Goal: Complete application form: Complete application form

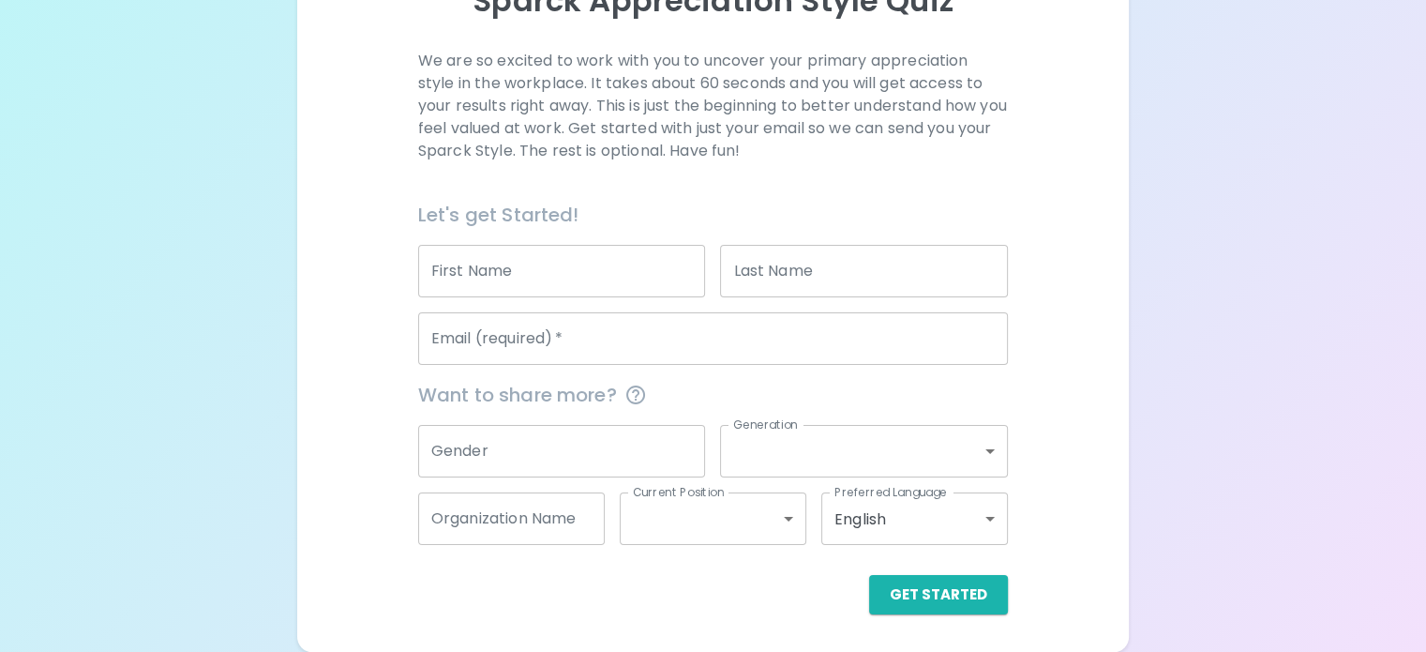
scroll to position [286, 0]
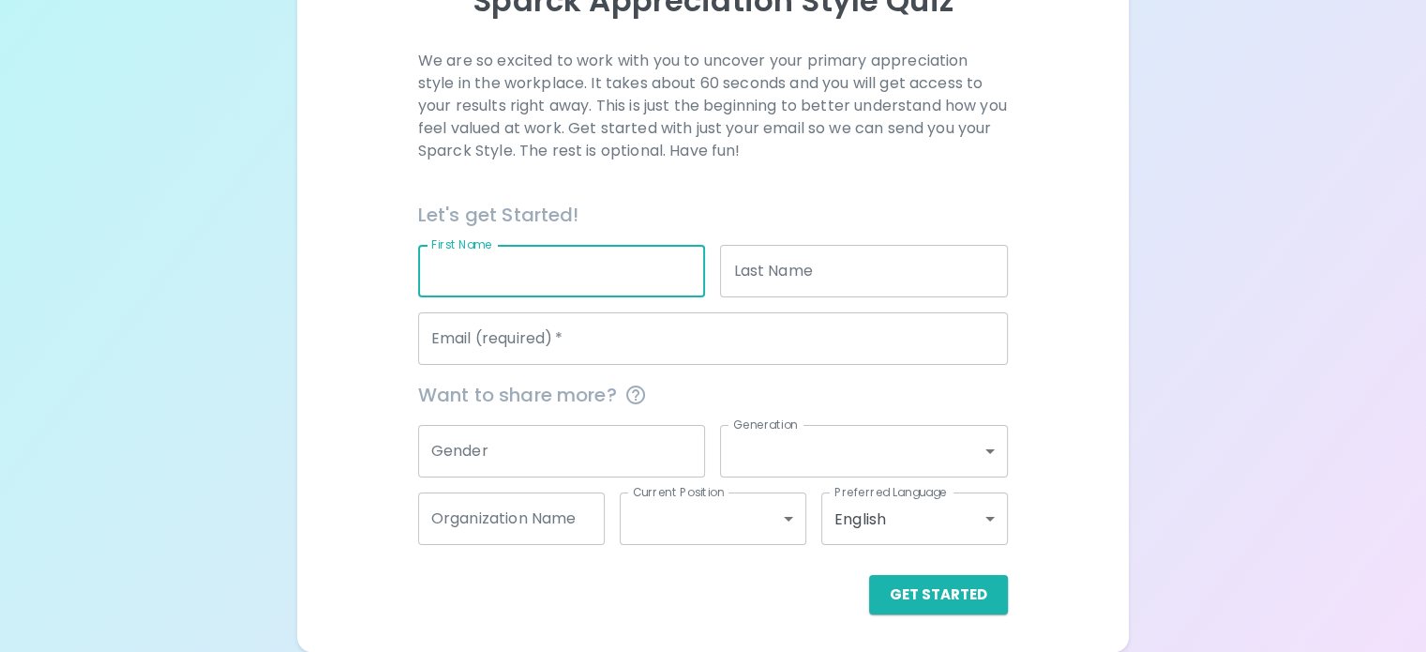
click at [587, 265] on input "First Name" at bounding box center [562, 271] width 288 height 53
type input "[PERSON_NAME]"
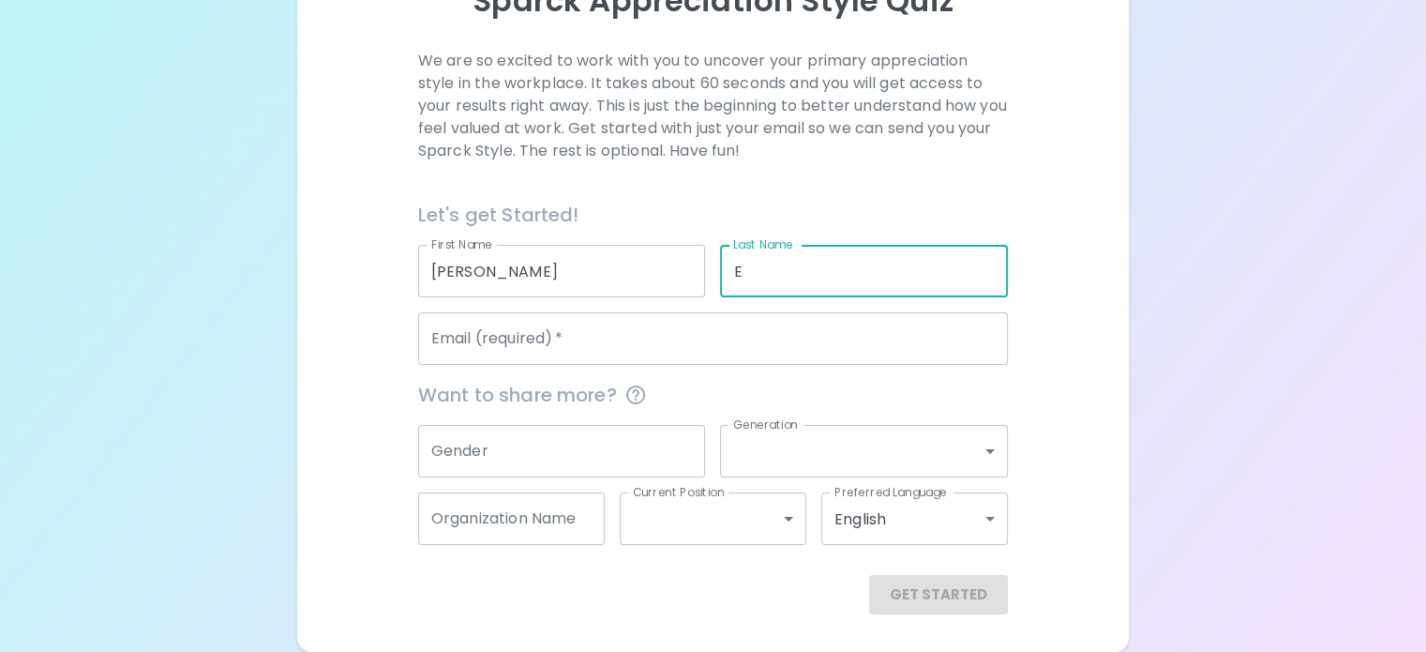
type input "E"
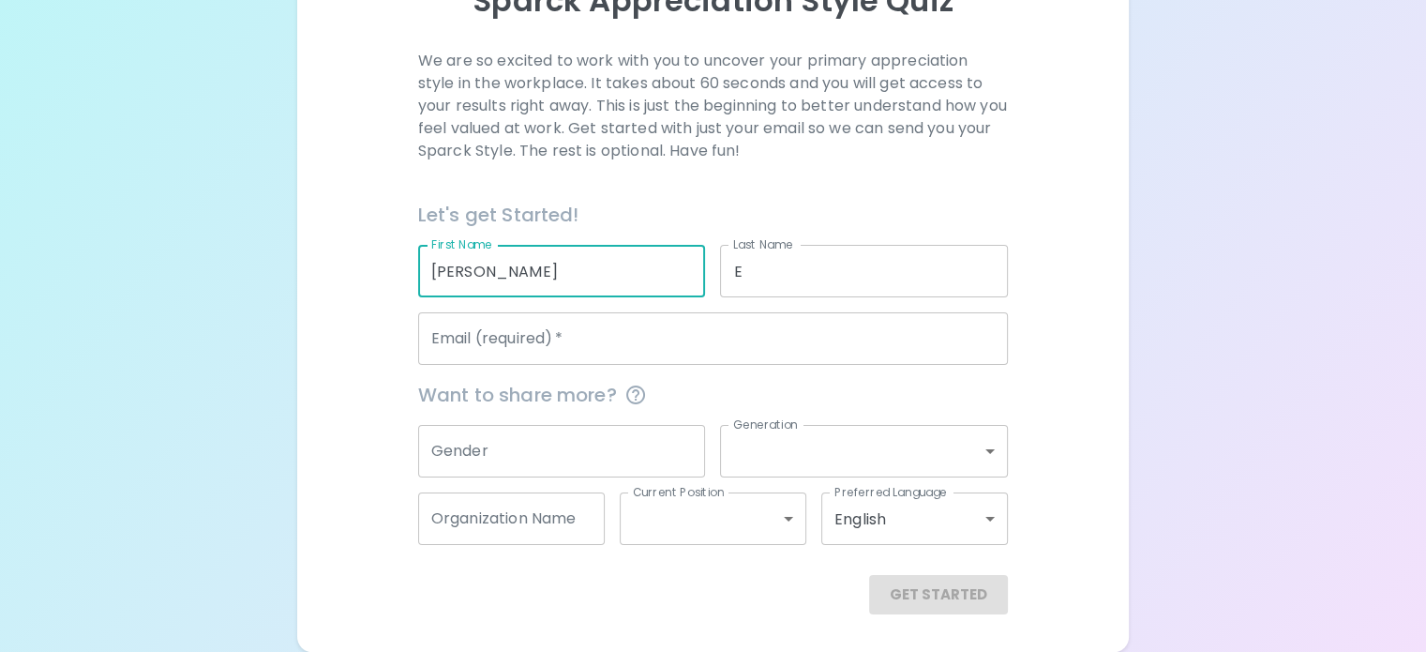
type input "[PERSON_NAME]"
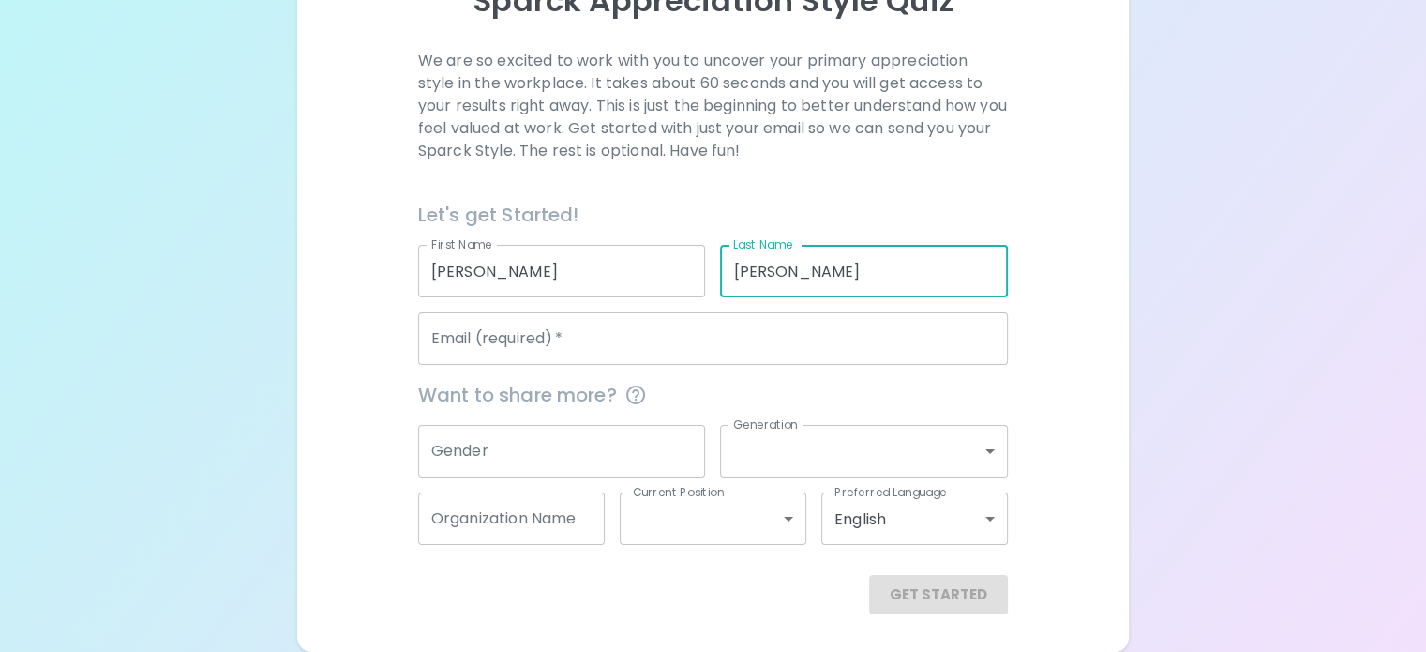
type input "[PERSON_NAME]"
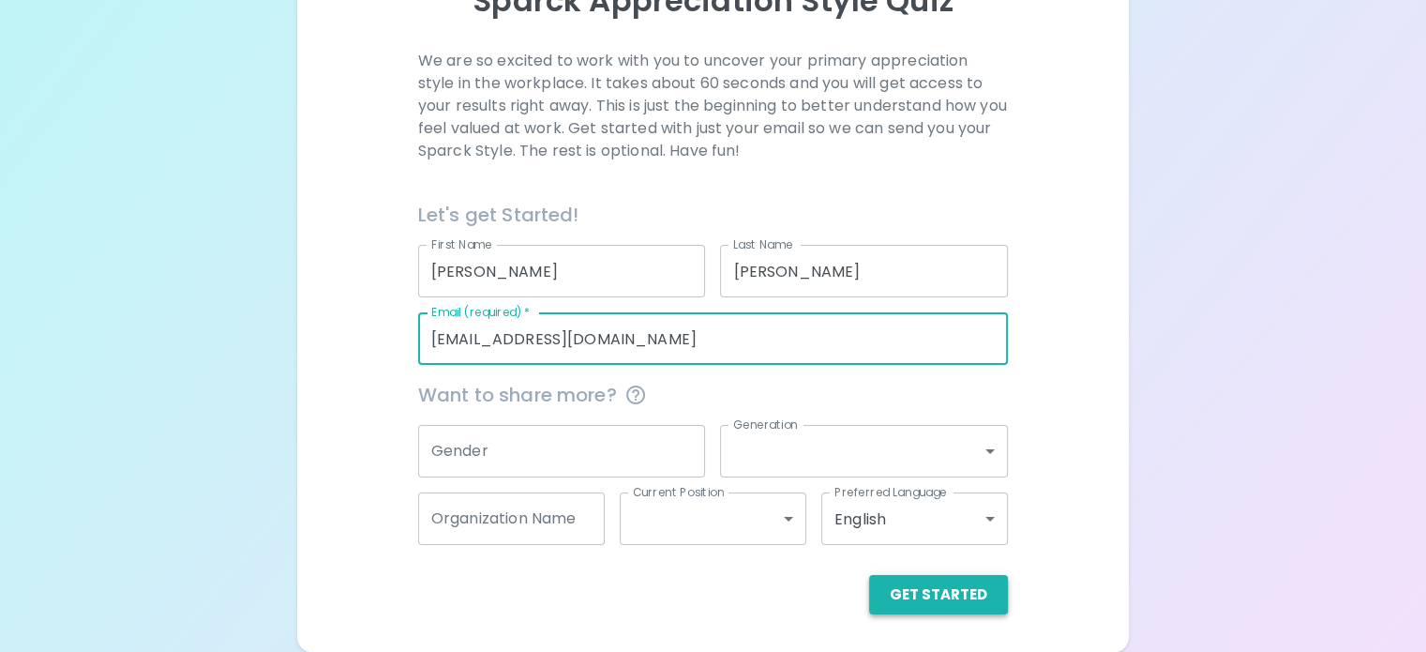
type input "[EMAIL_ADDRESS][DOMAIN_NAME]"
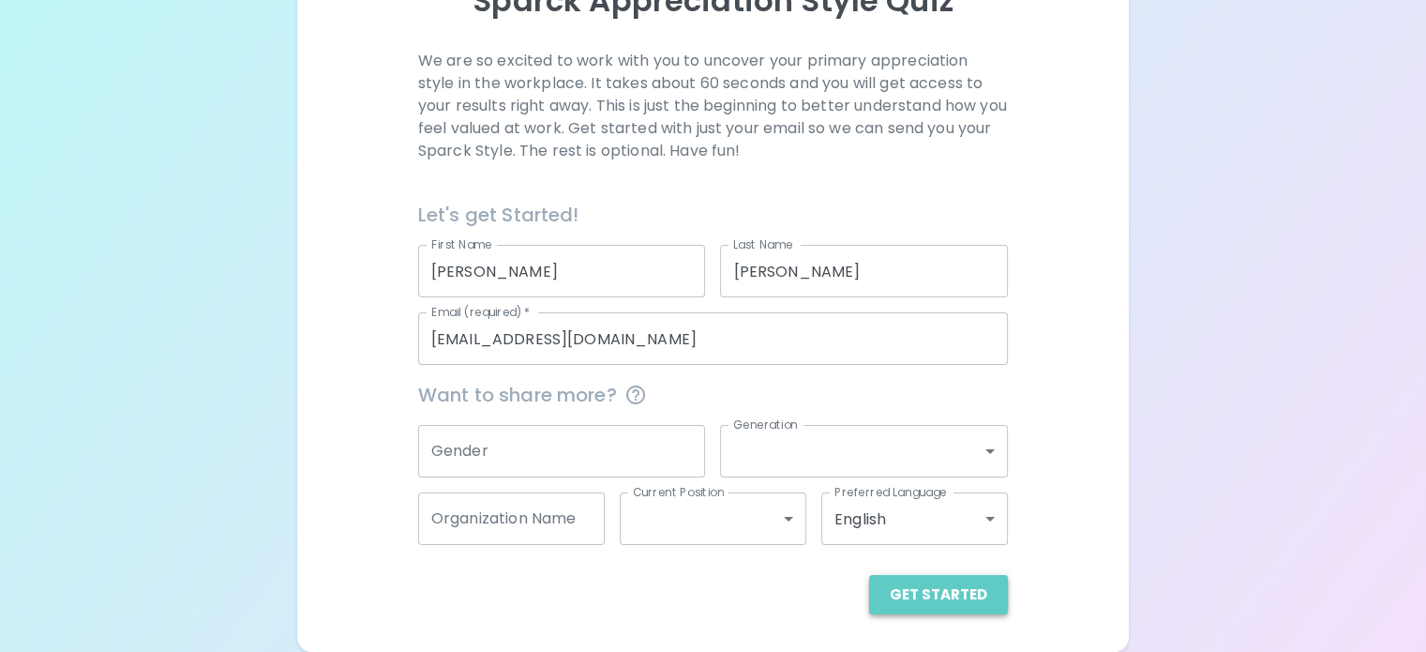
click at [883, 591] on button "Get Started" at bounding box center [938, 594] width 139 height 39
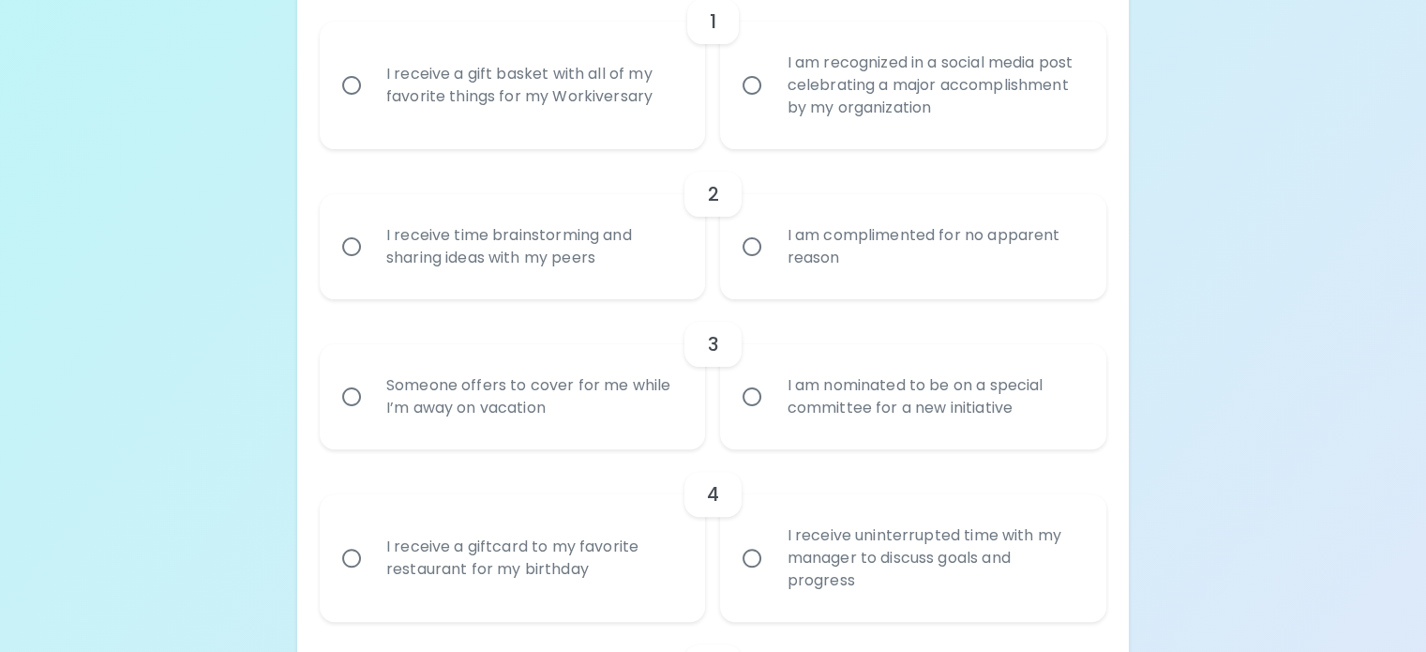
scroll to position [474, 0]
click at [852, 141] on div "I am recognized in a social media post celebrating a major accomplishment by my…" at bounding box center [934, 84] width 324 height 113
click at [772, 104] on input "I am recognized in a social media post celebrating a major accomplishment by my…" at bounding box center [751, 84] width 39 height 39
radio input "true"
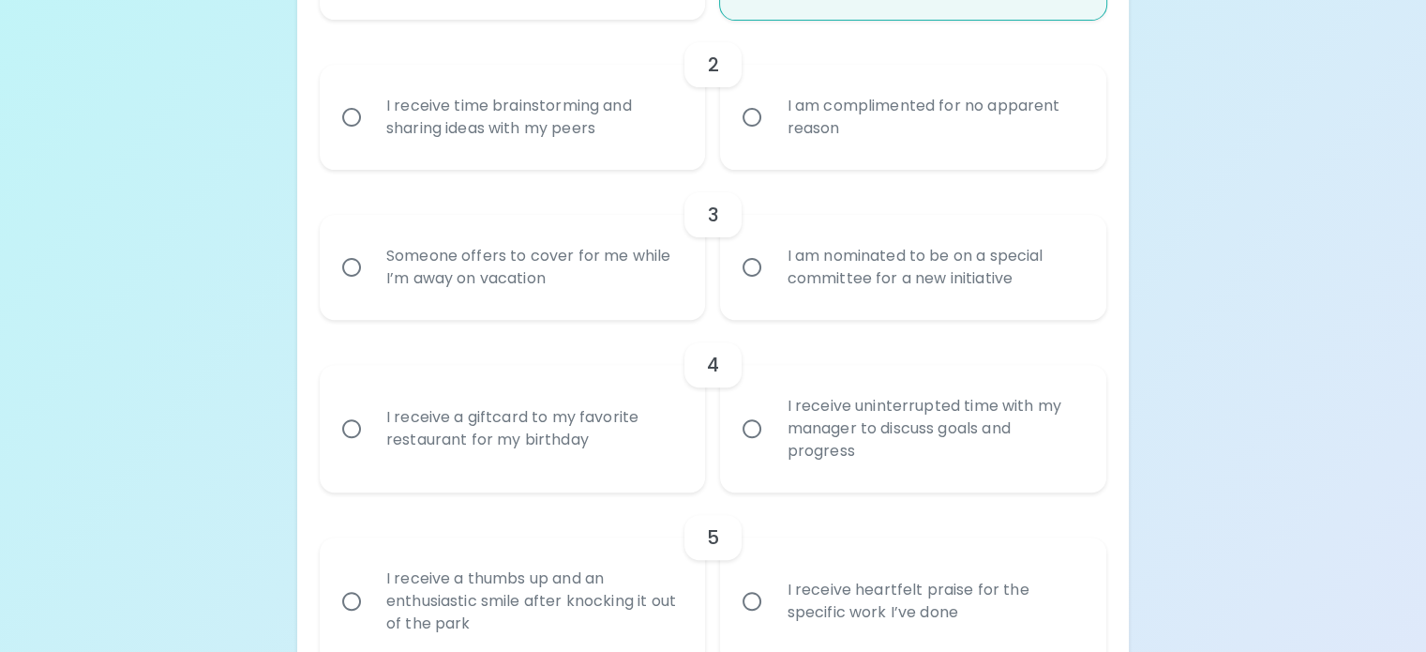
scroll to position [624, 0]
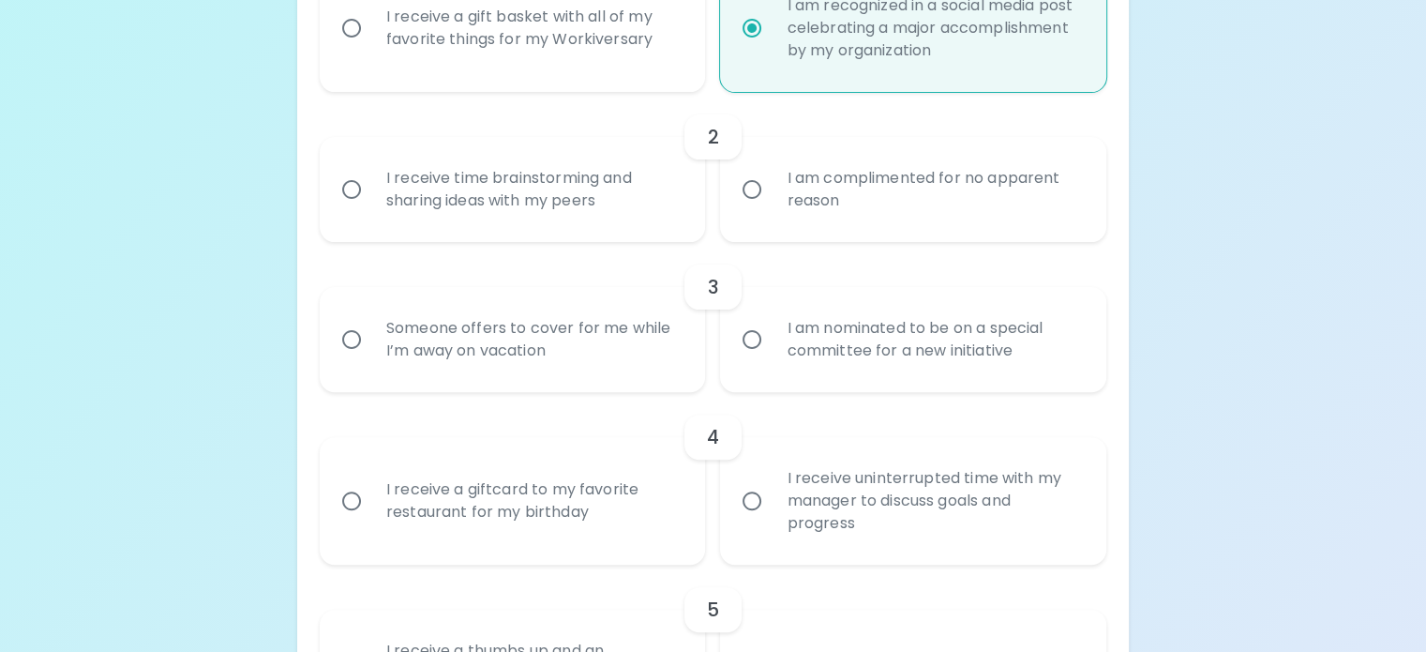
click at [634, 234] on div "I receive time brainstorming and sharing ideas with my peers" at bounding box center [533, 189] width 324 height 90
click at [371, 209] on input "I receive time brainstorming and sharing ideas with my peers" at bounding box center [351, 189] width 39 height 39
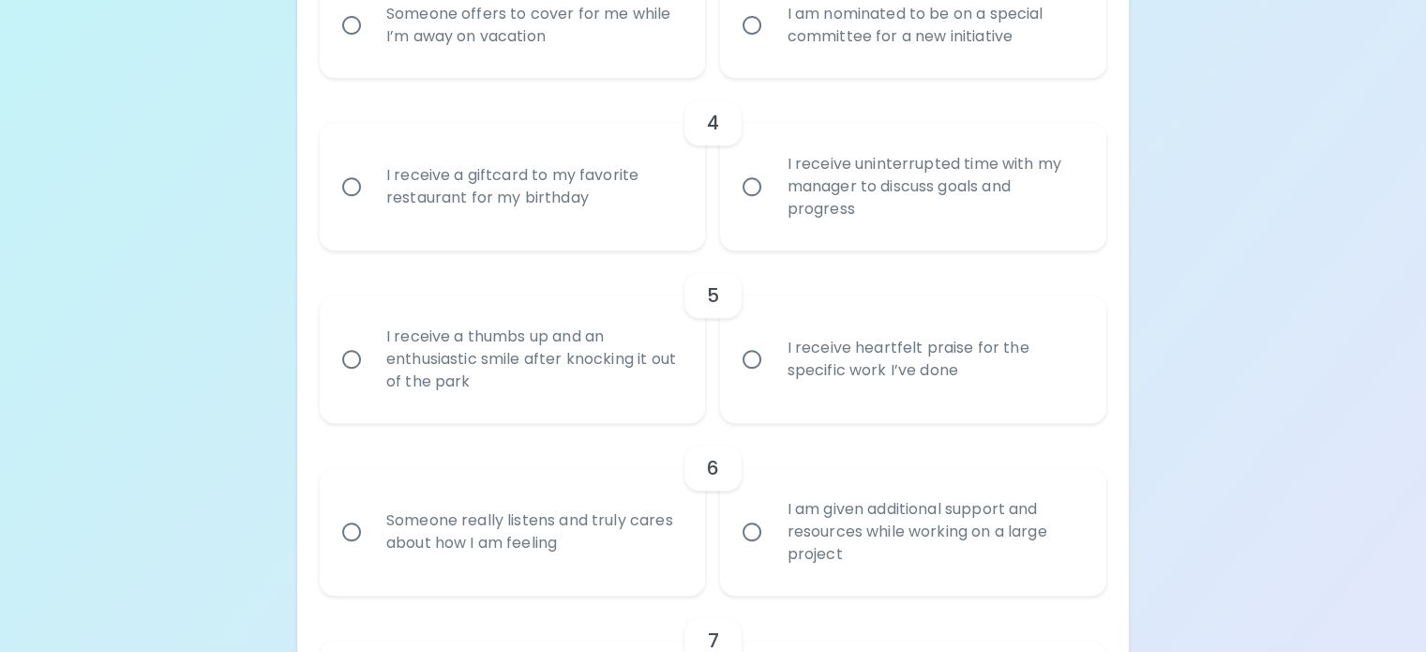
scroll to position [867, 0]
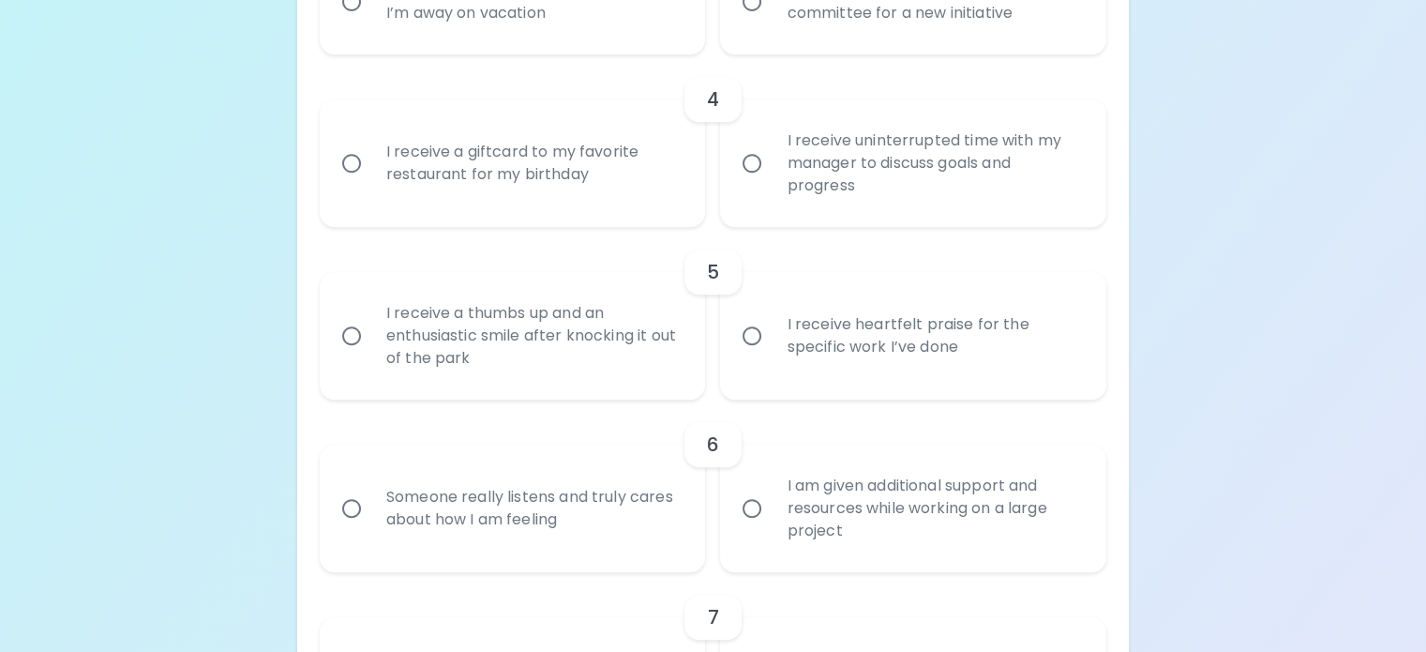
radio input "true"
click at [847, 47] on div "I am nominated to be on a special committee for a new initiative" at bounding box center [934, 2] width 324 height 90
click at [772, 22] on input "I am nominated to be on a special committee for a new initiative" at bounding box center [751, 1] width 39 height 39
radio input "false"
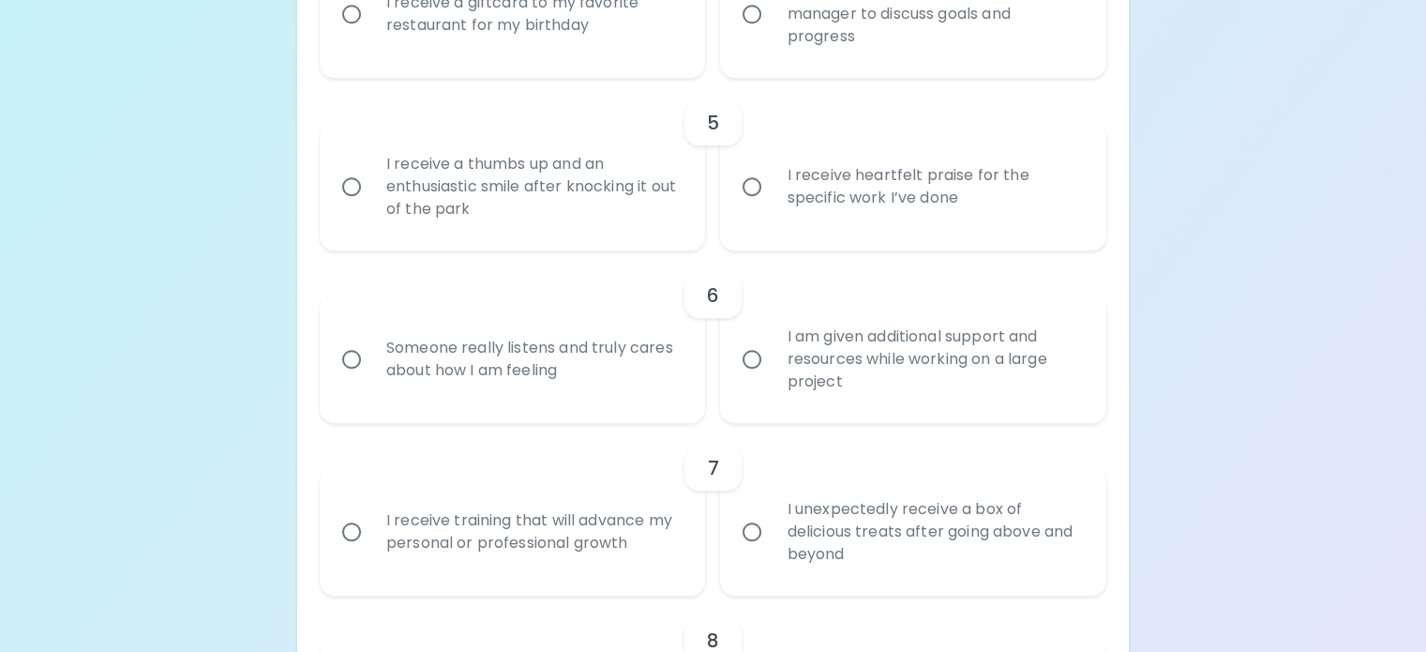
scroll to position [1017, 0]
radio input "true"
click at [633, 58] on div "I receive a giftcard to my favorite restaurant for my birthday" at bounding box center [533, 13] width 324 height 90
click at [371, 33] on input "I receive a giftcard to my favorite restaurant for my birthday" at bounding box center [351, 12] width 39 height 39
radio input "false"
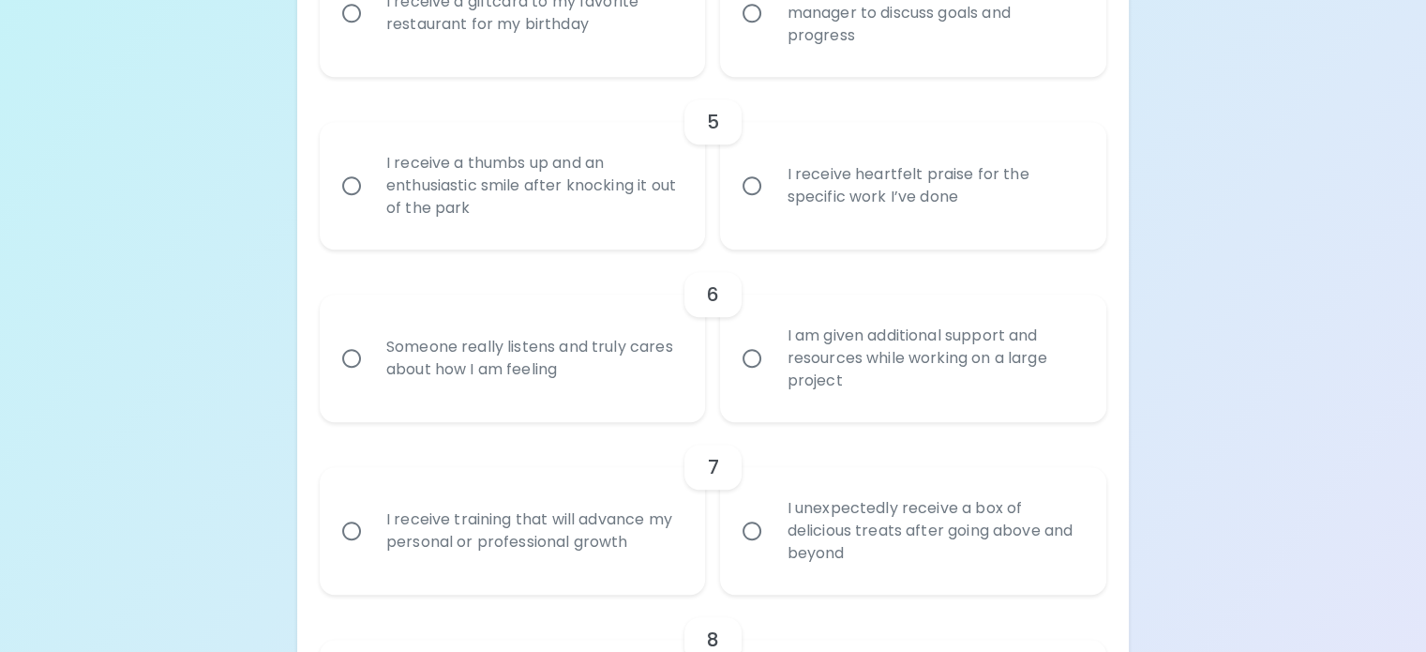
radio input "false"
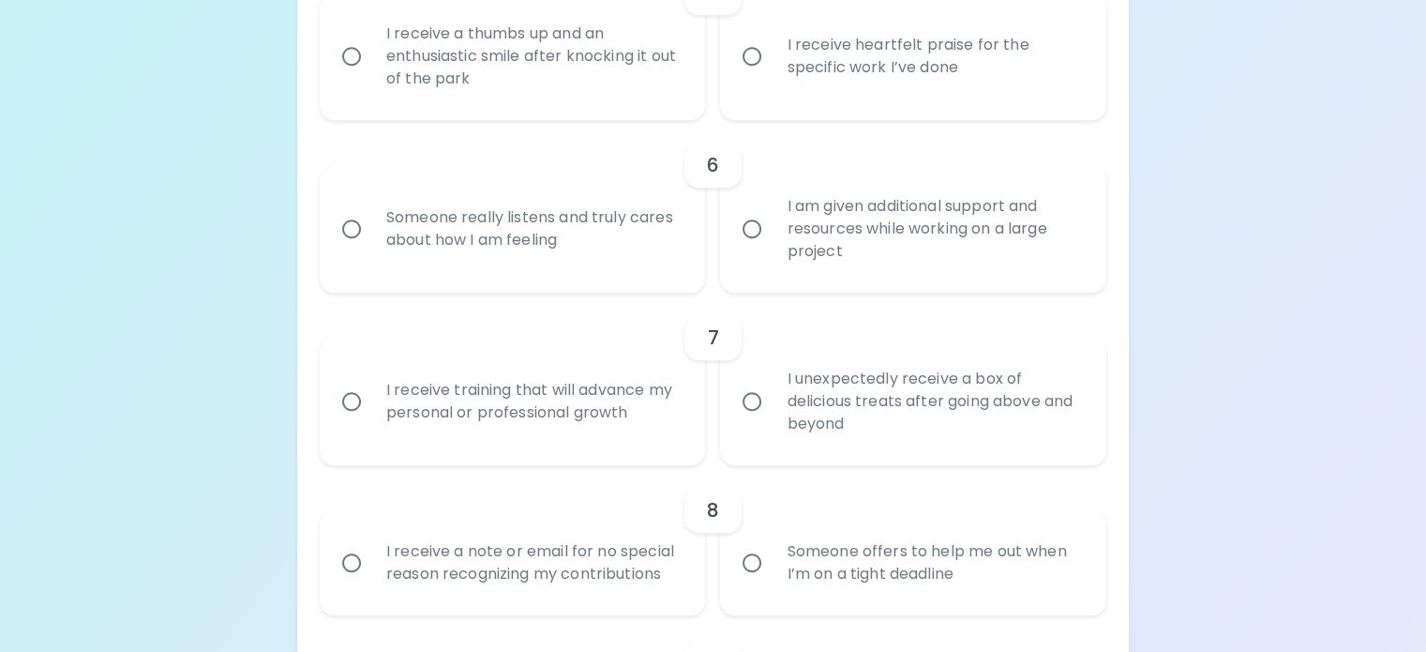
scroll to position [1167, 0]
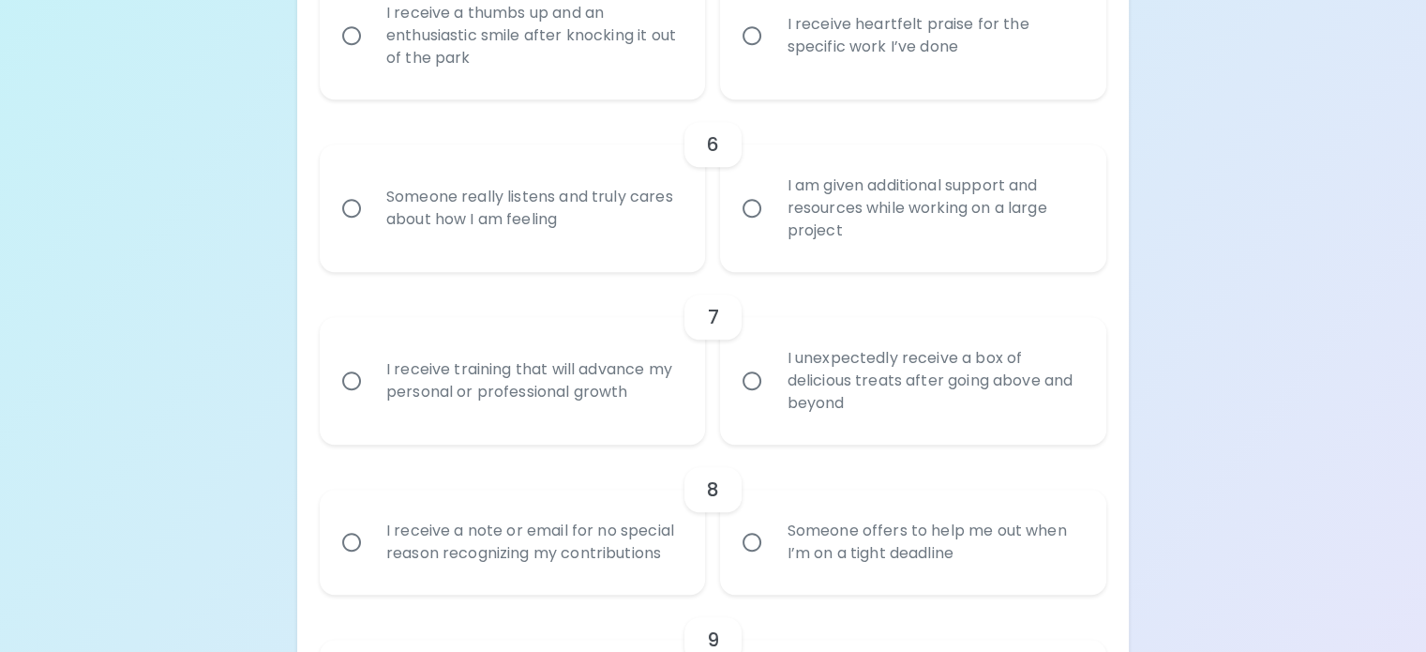
radio input "true"
click at [908, 81] on div "I receive heartfelt praise for the specific work I’ve done" at bounding box center [934, 36] width 324 height 90
click at [772, 55] on input "I receive heartfelt praise for the specific work I’ve done" at bounding box center [751, 35] width 39 height 39
radio input "false"
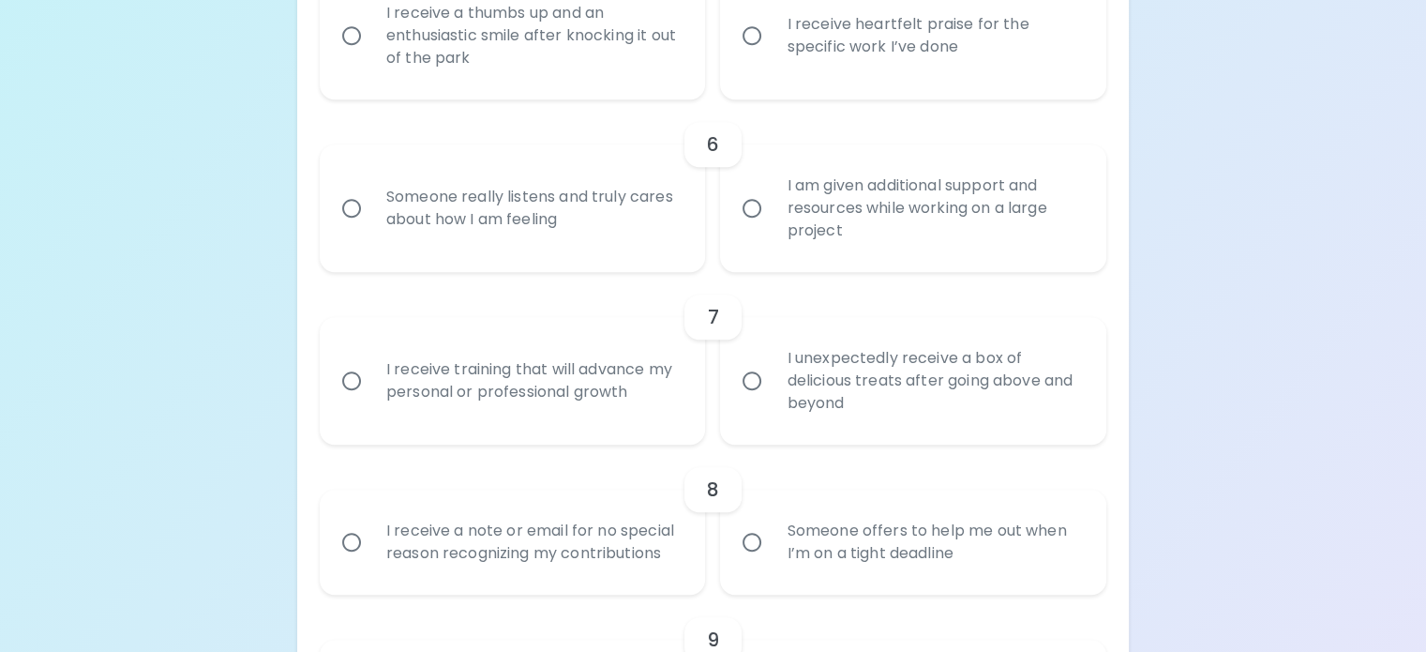
radio input "false"
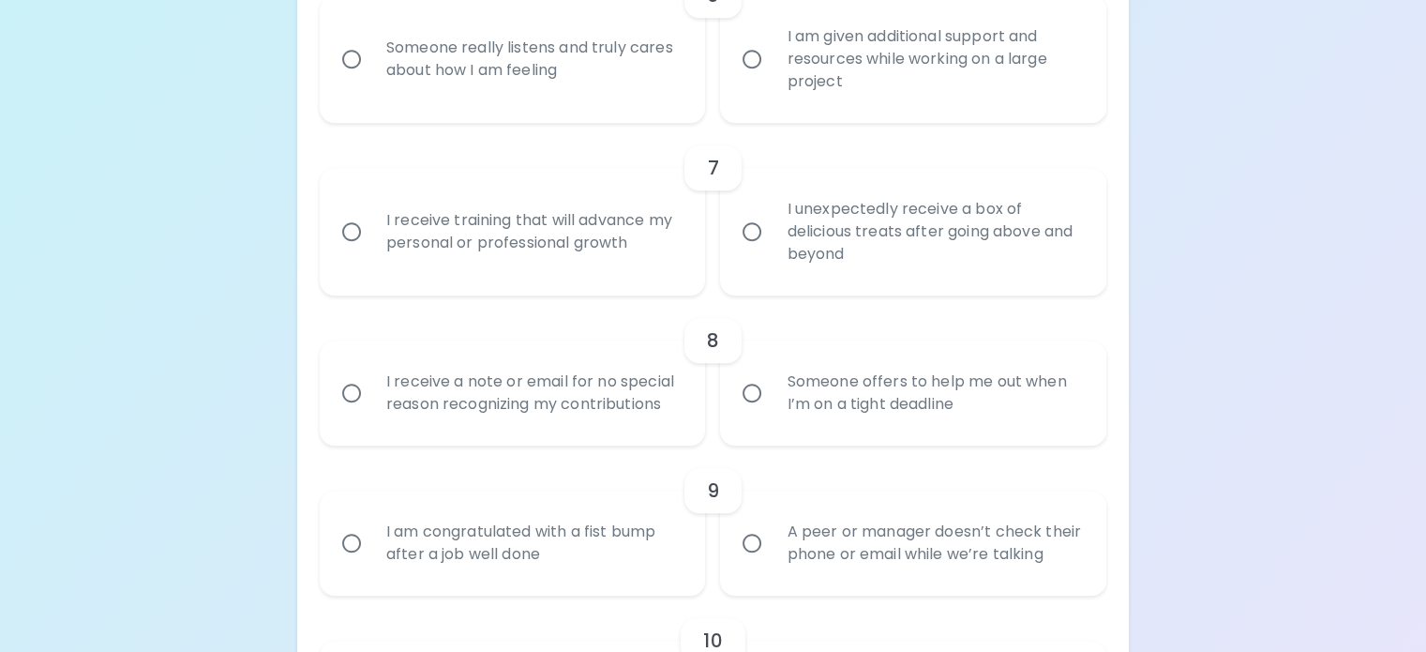
scroll to position [1317, 0]
radio input "true"
click at [941, 114] on div "I am given additional support and resources while working on a large project" at bounding box center [934, 58] width 324 height 113
click at [772, 78] on input "I am given additional support and resources while working on a large project" at bounding box center [751, 57] width 39 height 39
radio input "false"
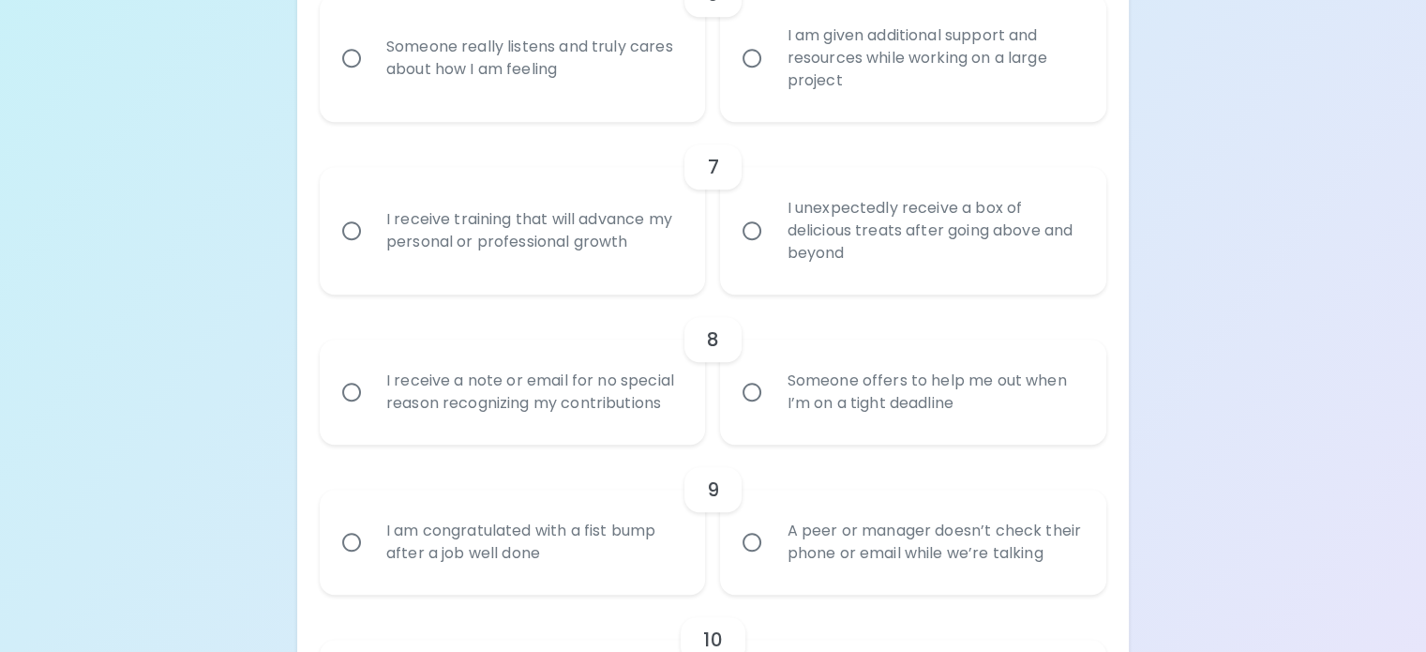
radio input "false"
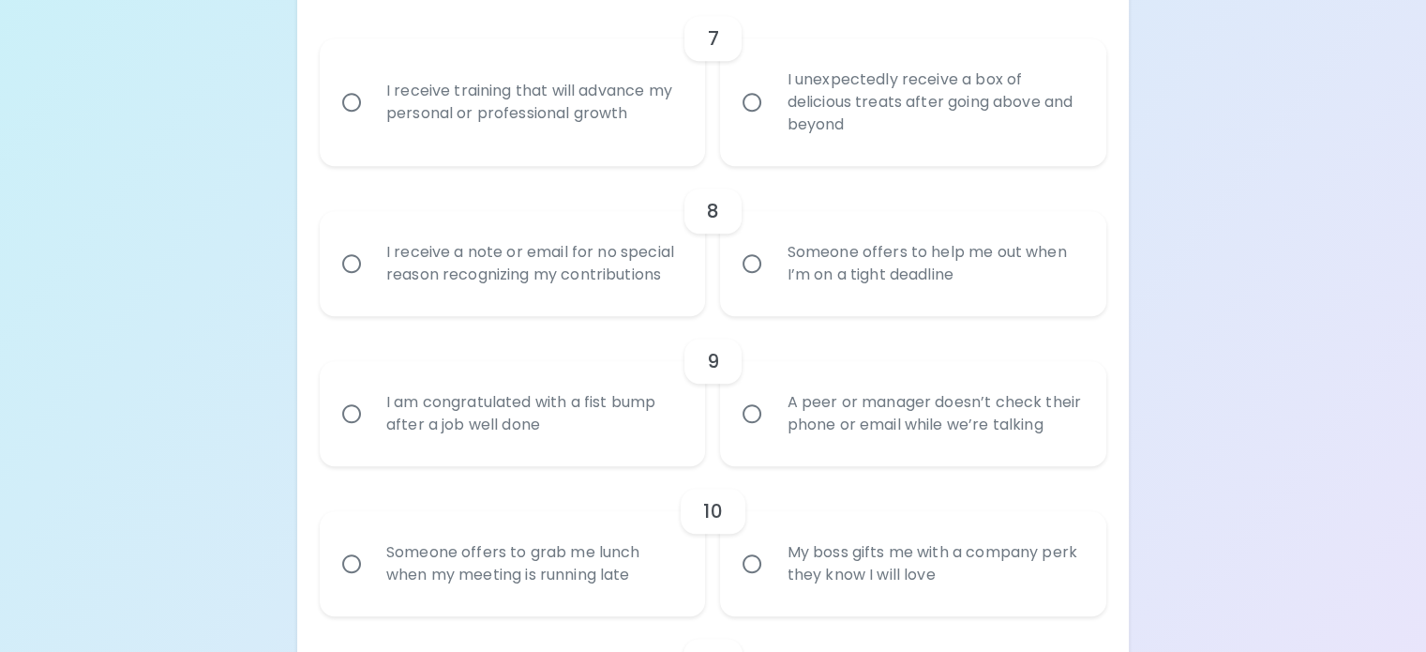
scroll to position [1468, 0]
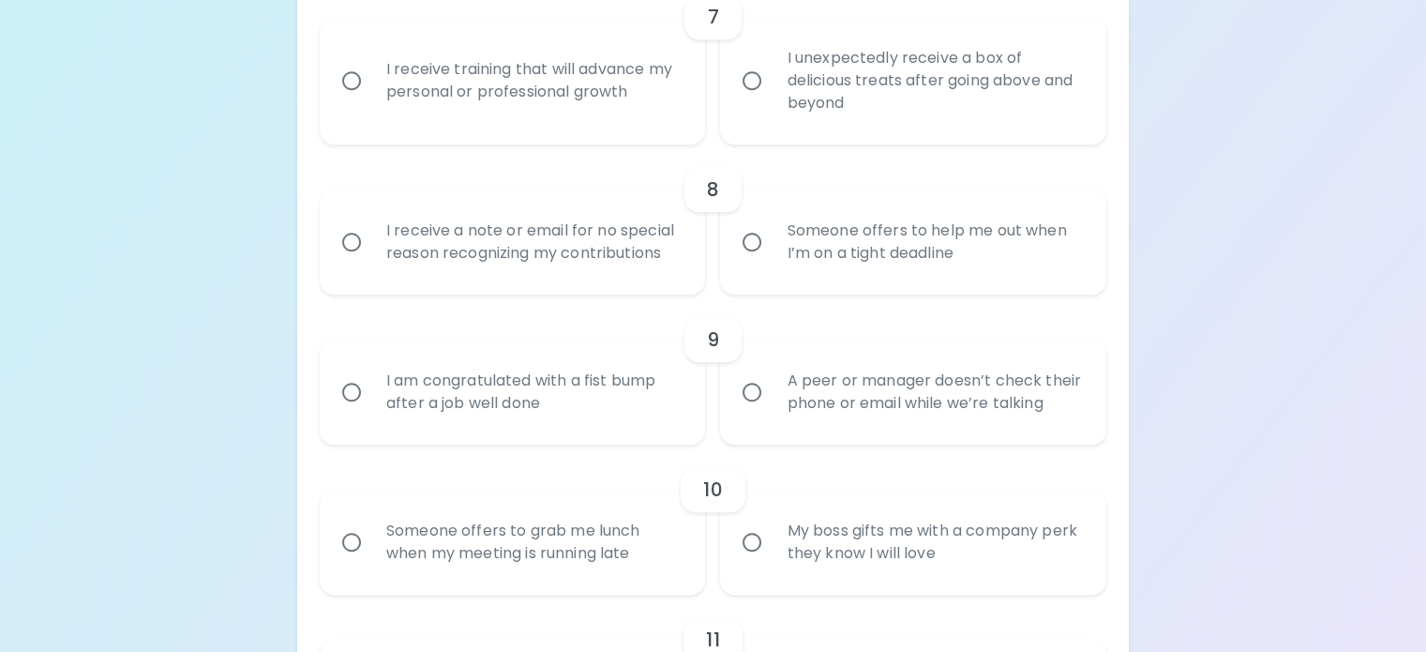
radio input "true"
click at [1103, 294] on div "Uncover Your Sparck Appreciation Style This quick quiz will help you determine …" at bounding box center [713, 29] width 1426 height 2994
click at [632, 126] on div "I receive training that will advance my personal or professional growth" at bounding box center [533, 81] width 324 height 90
click at [371, 100] on input "I receive training that will advance my personal or professional growth" at bounding box center [351, 80] width 39 height 39
radio input "false"
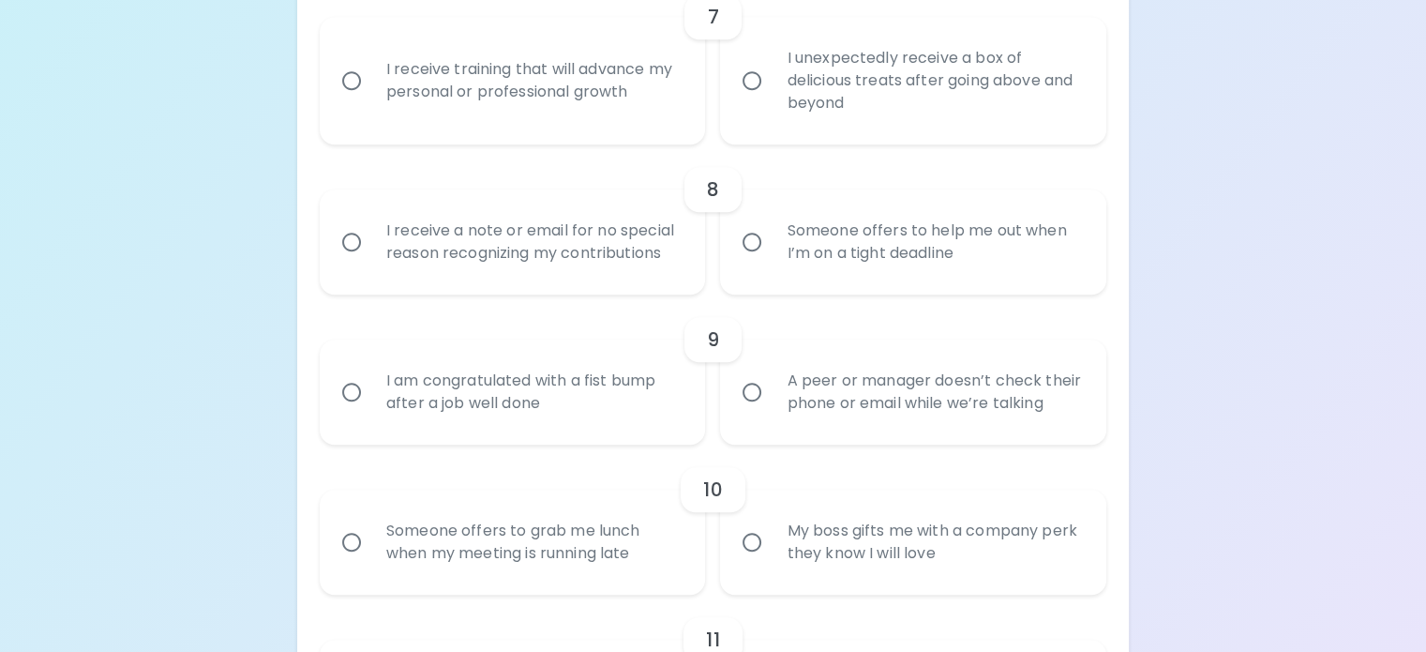
radio input "false"
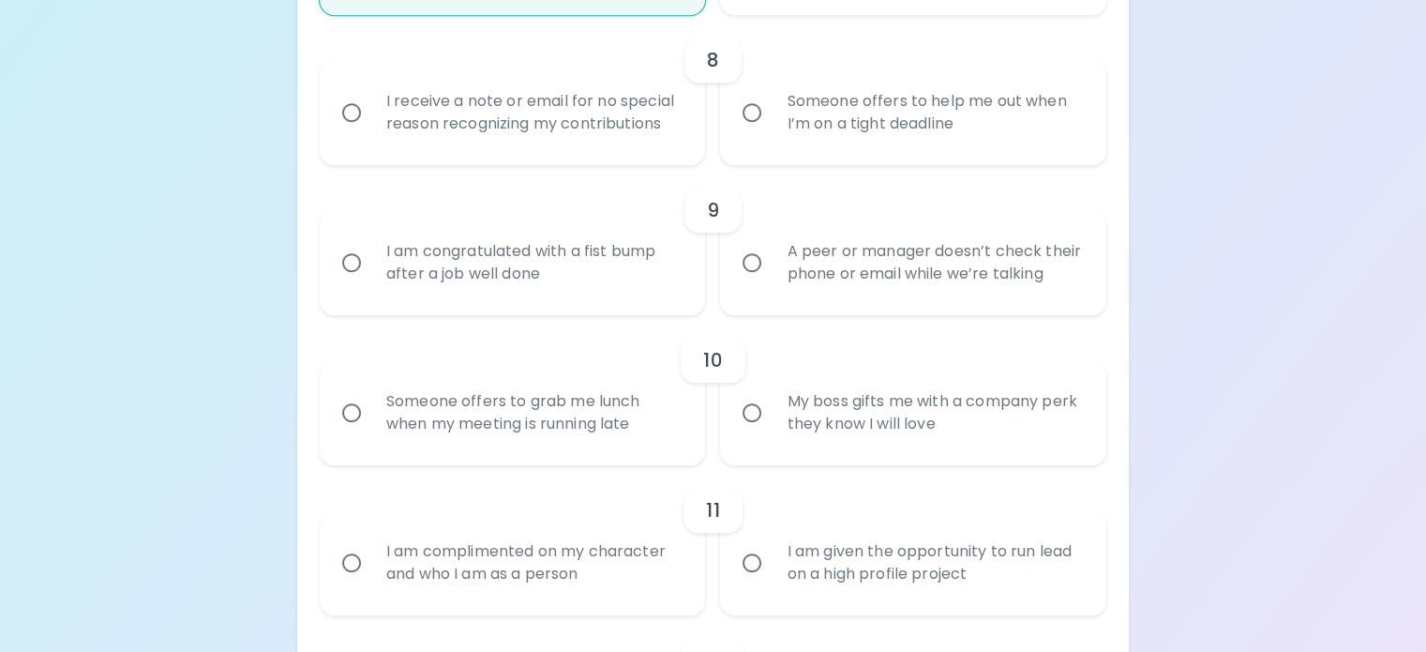
scroll to position [1618, 0]
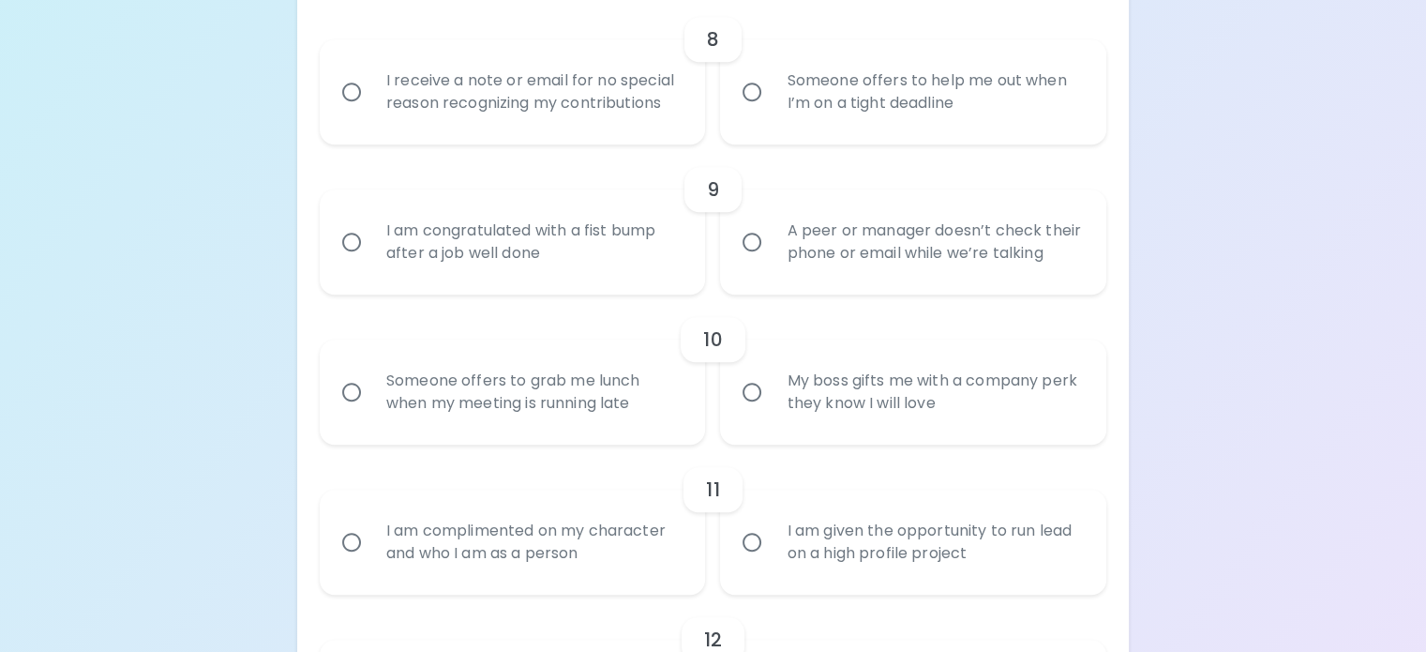
radio input "true"
click at [652, 137] on div "I receive a note or email for no special reason recognizing my contributions" at bounding box center [533, 92] width 324 height 90
click at [371, 112] on input "I receive a note or email for no special reason recognizing my contributions" at bounding box center [351, 91] width 39 height 39
radio input "false"
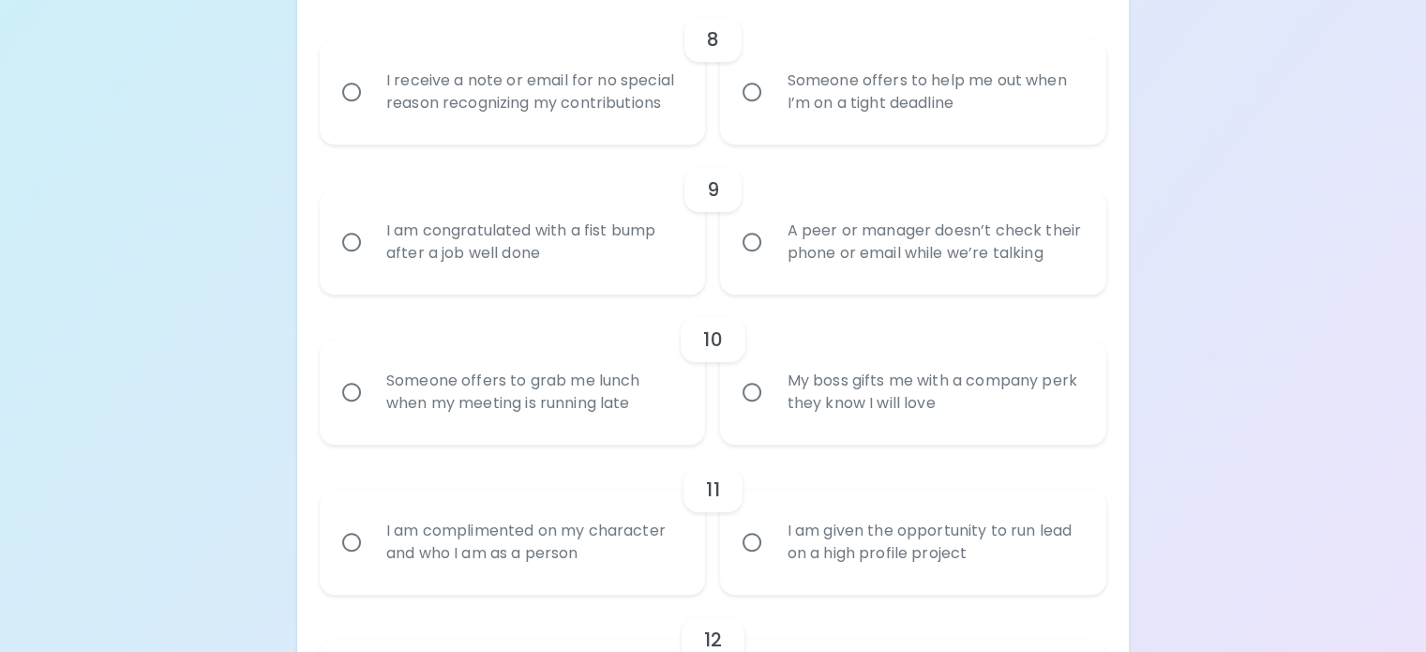
radio input "false"
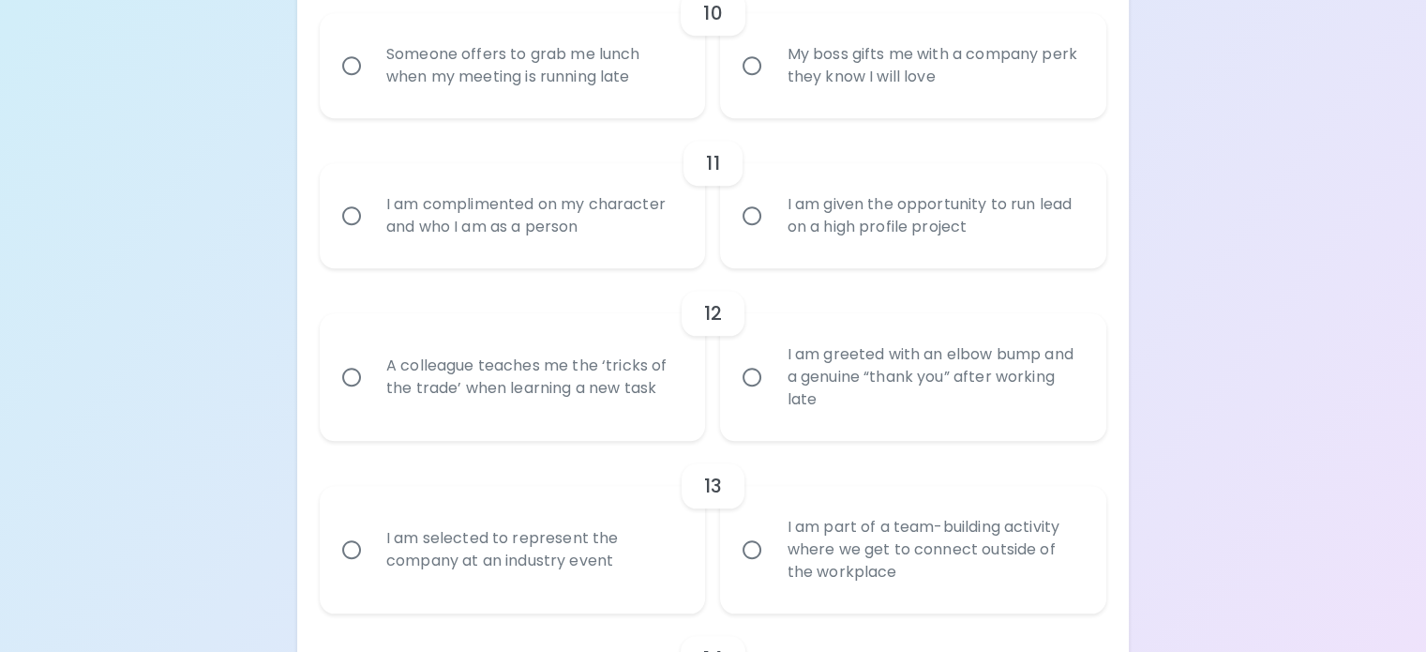
scroll to position [1955, 0]
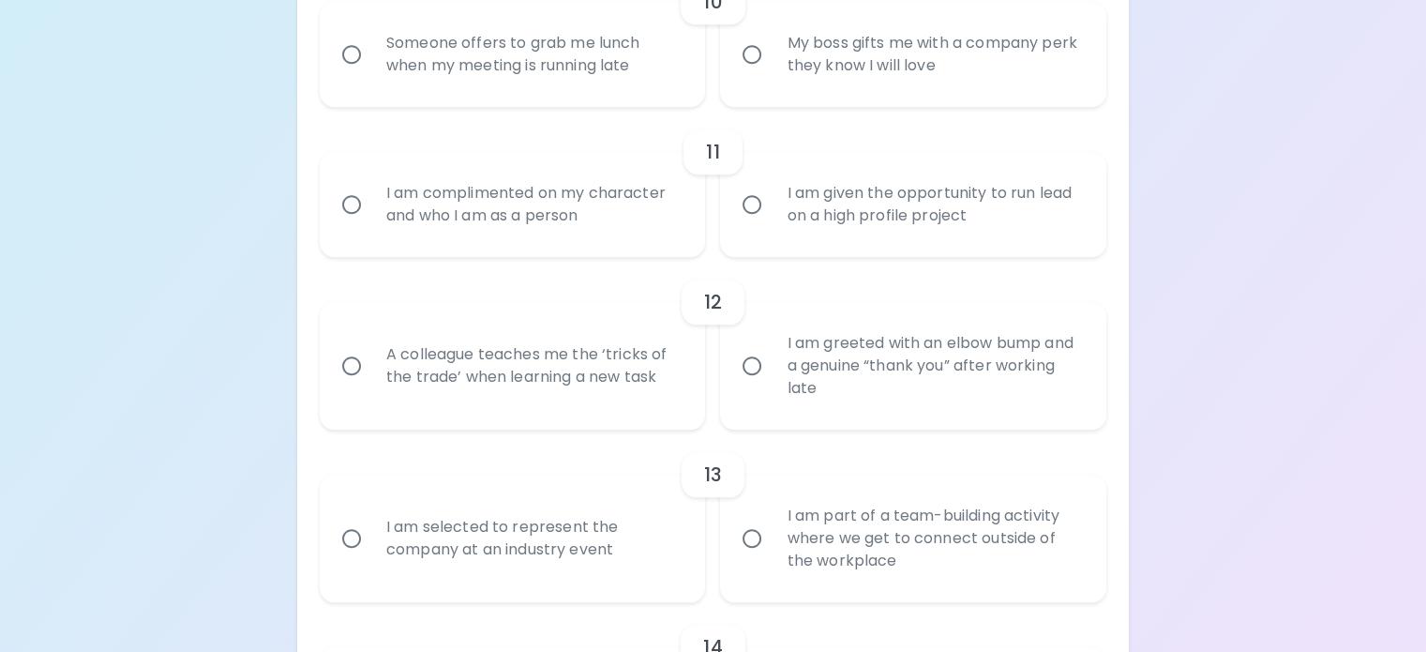
radio input "true"
drag, startPoint x: 864, startPoint y: 284, endPoint x: 1152, endPoint y: 262, distance: 288.8
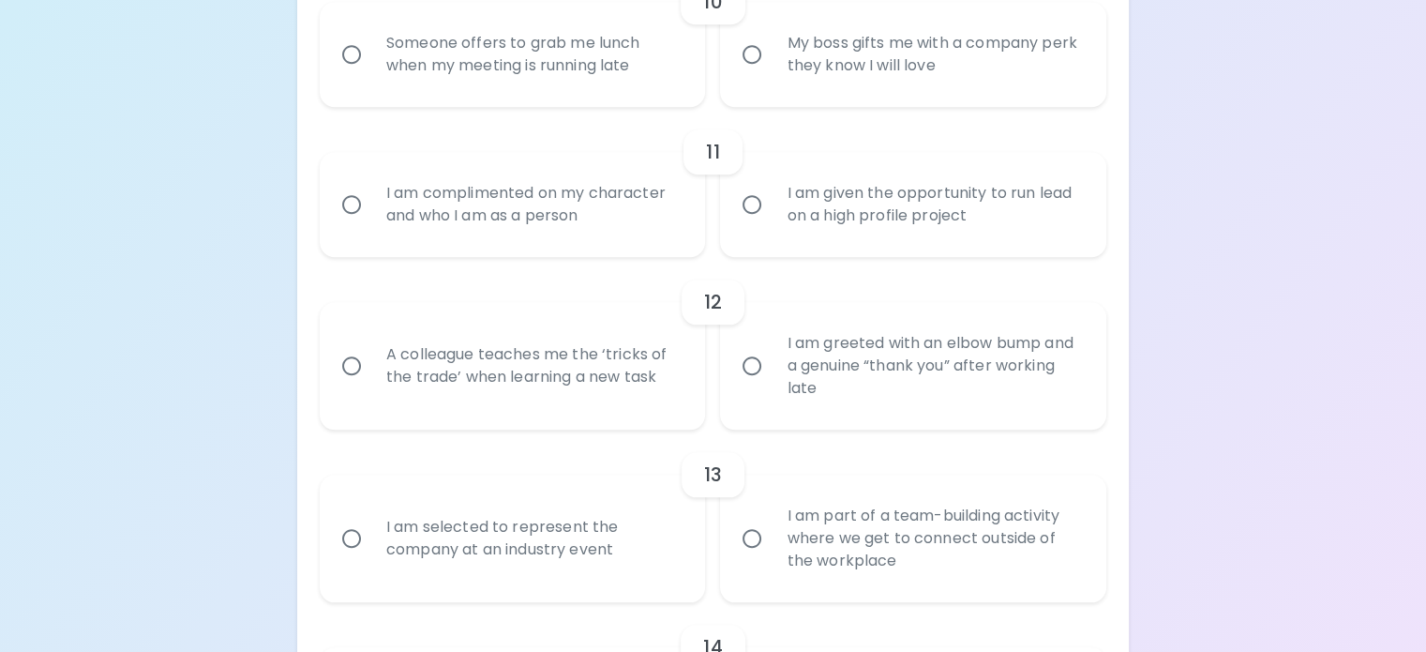
radio input "false"
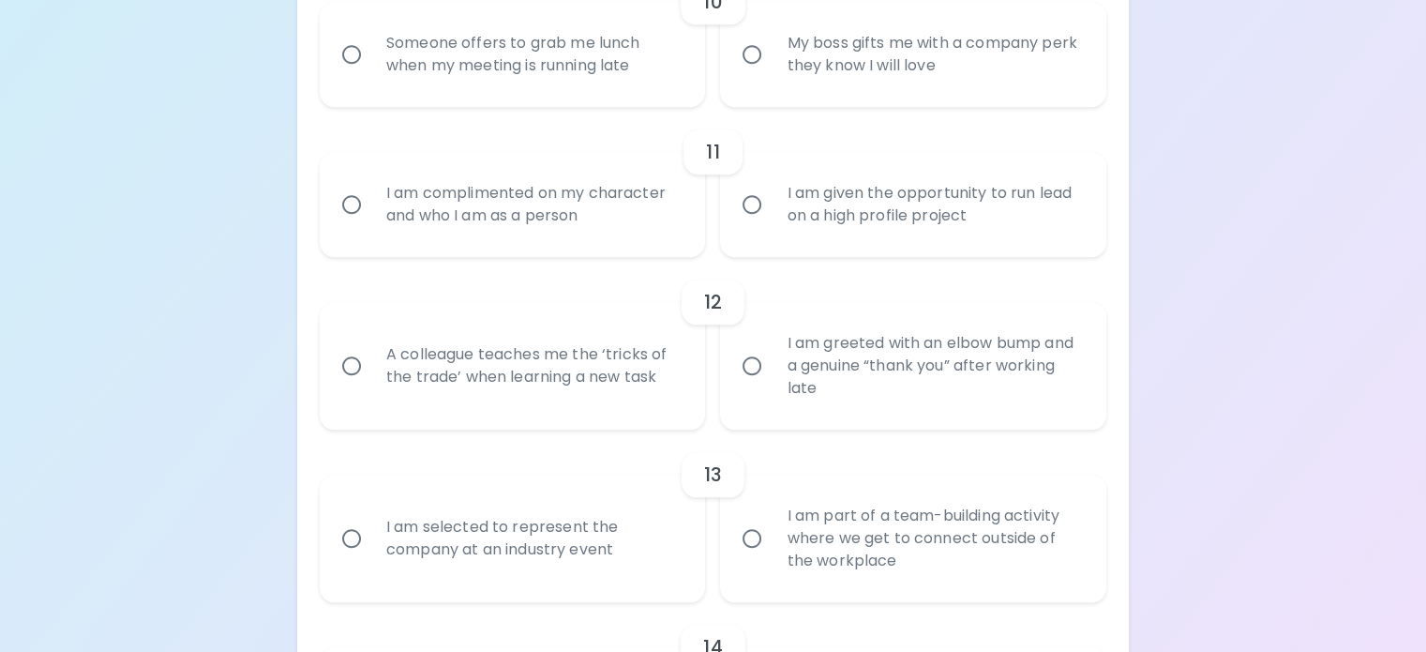
radio input "false"
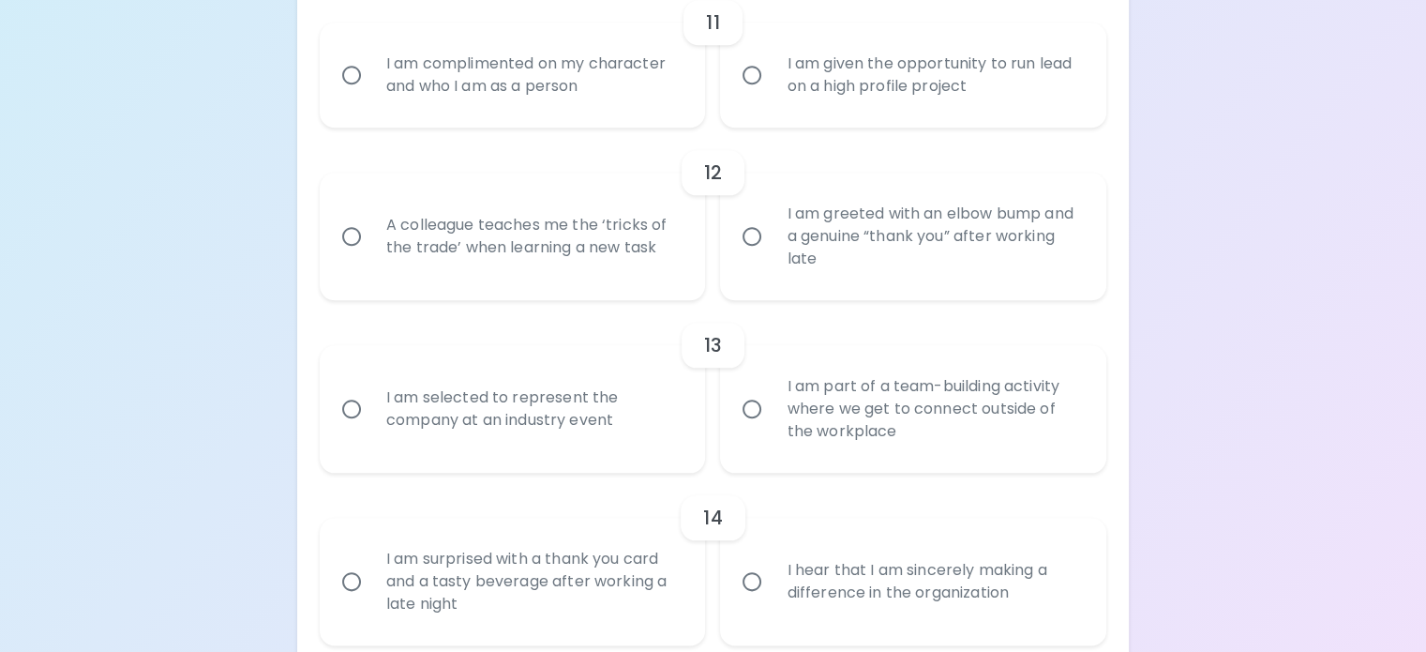
scroll to position [2105, 0]
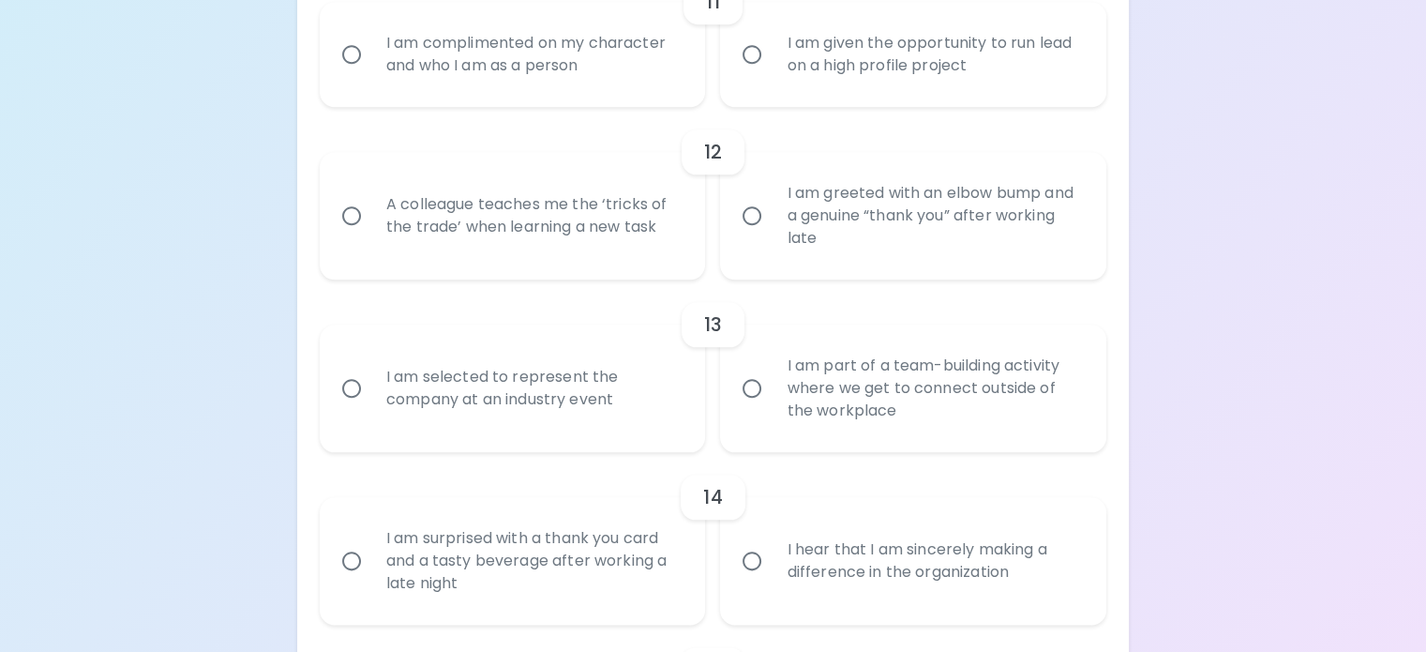
radio input "true"
radio input "false"
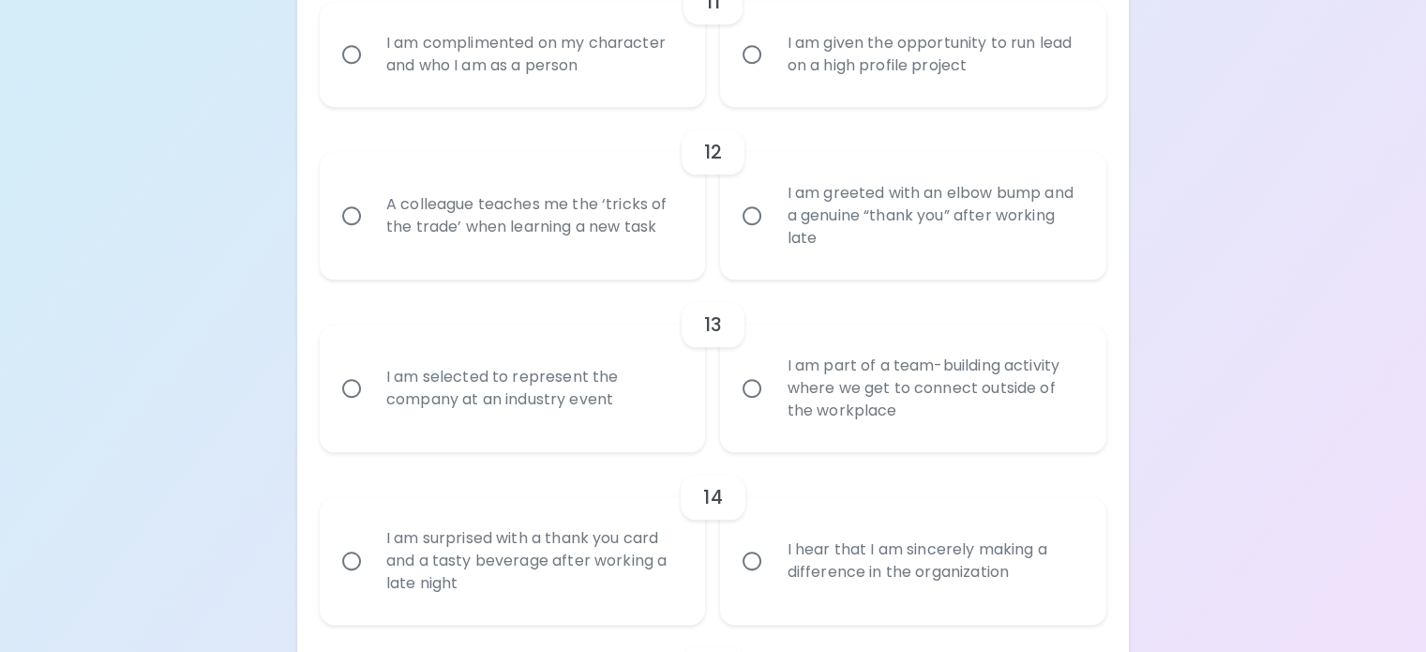
radio input "false"
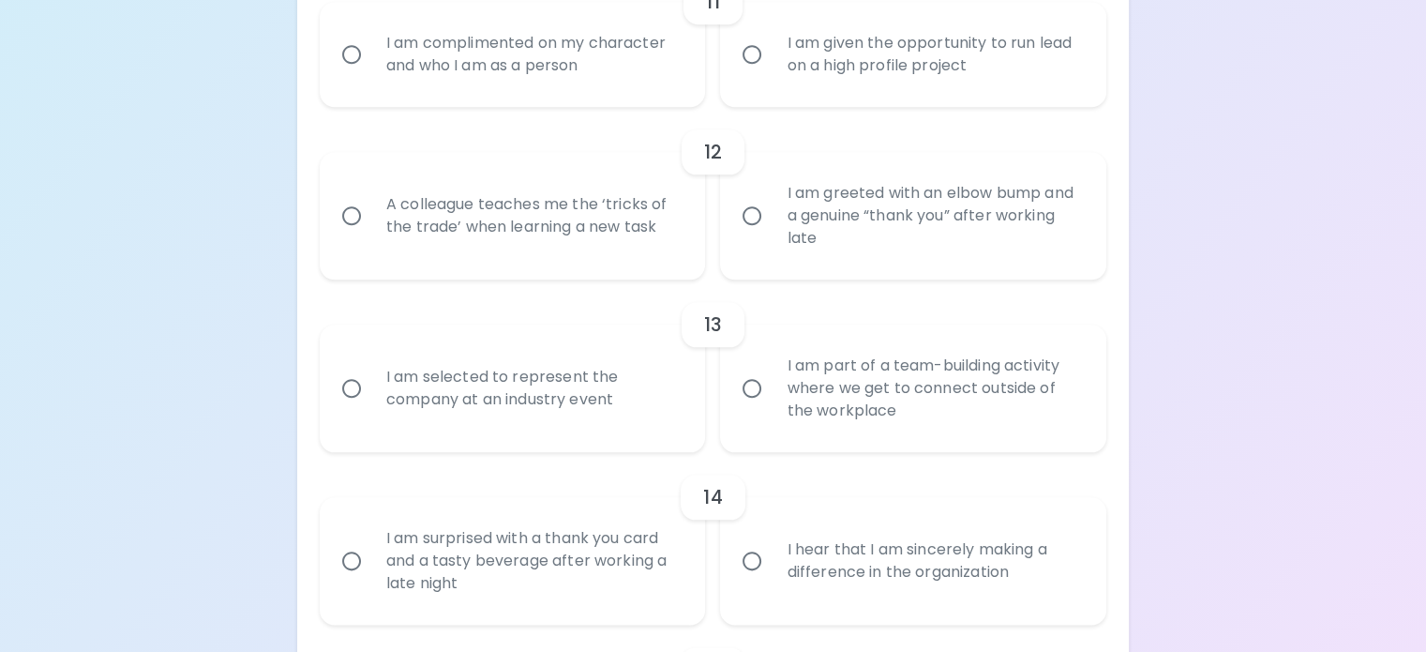
radio input "false"
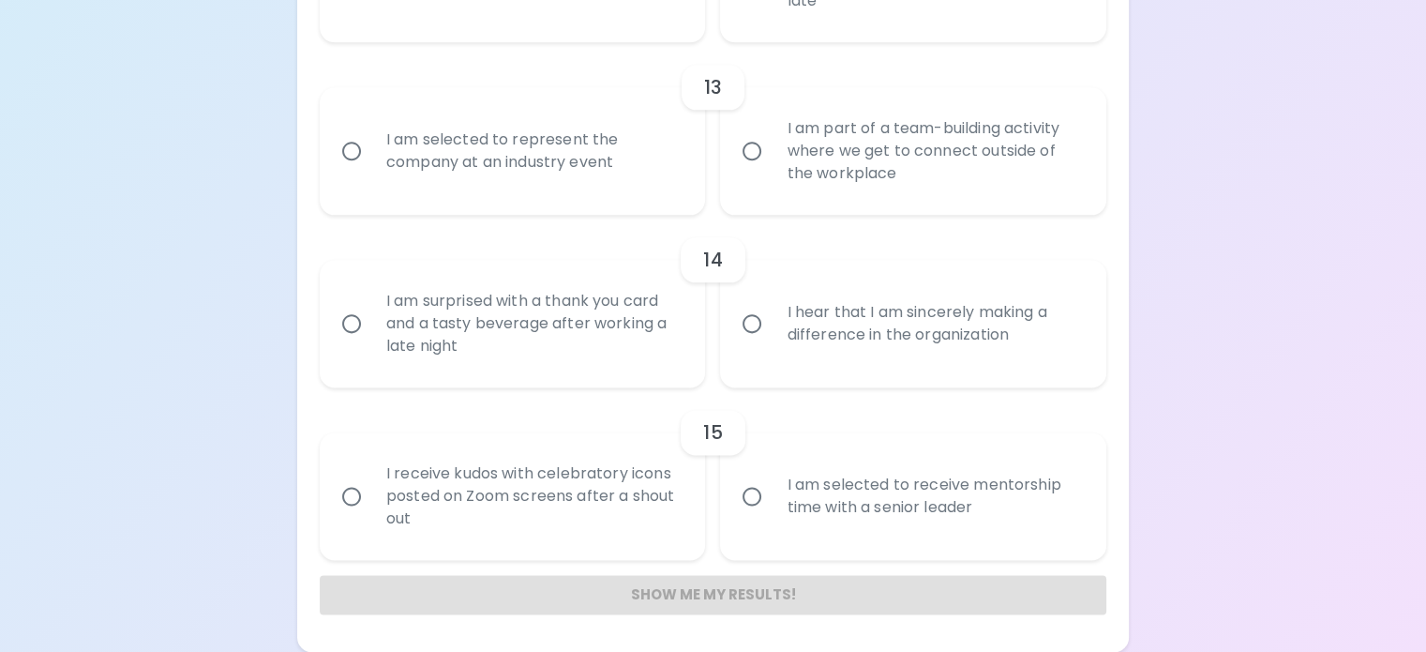
scroll to position [2443, 0]
radio input "true"
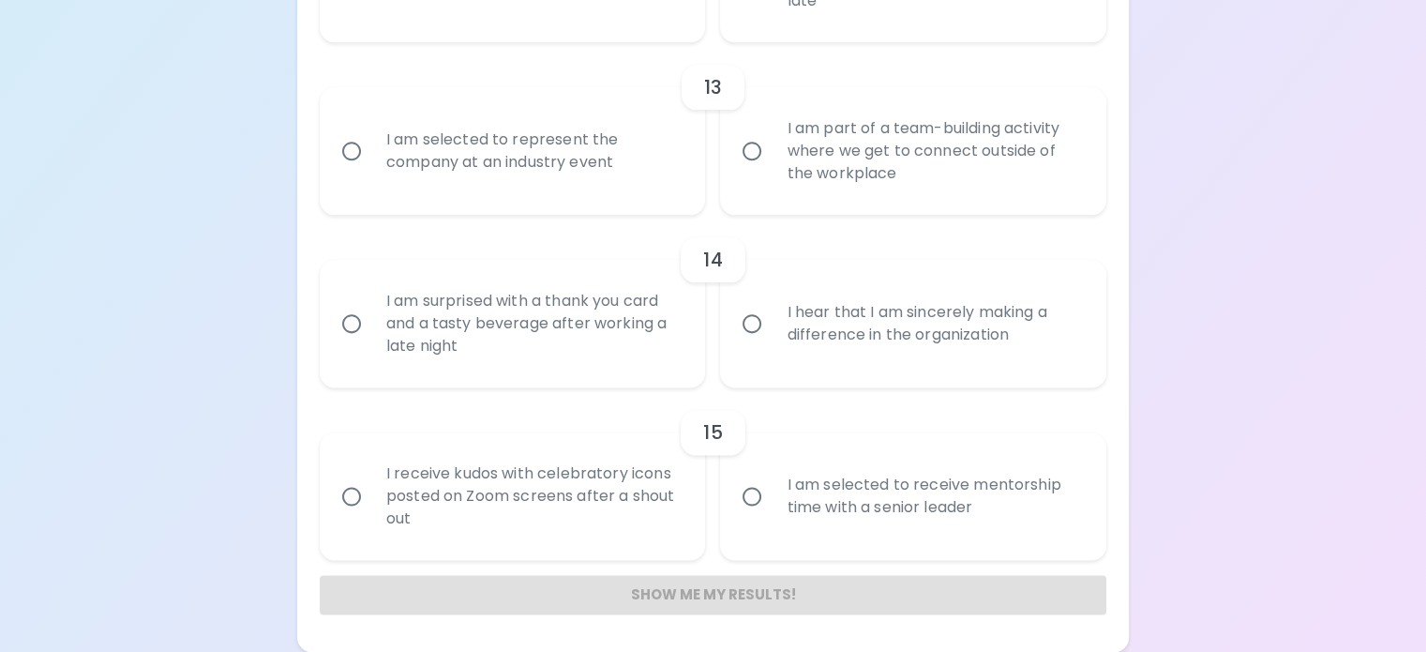
radio input "false"
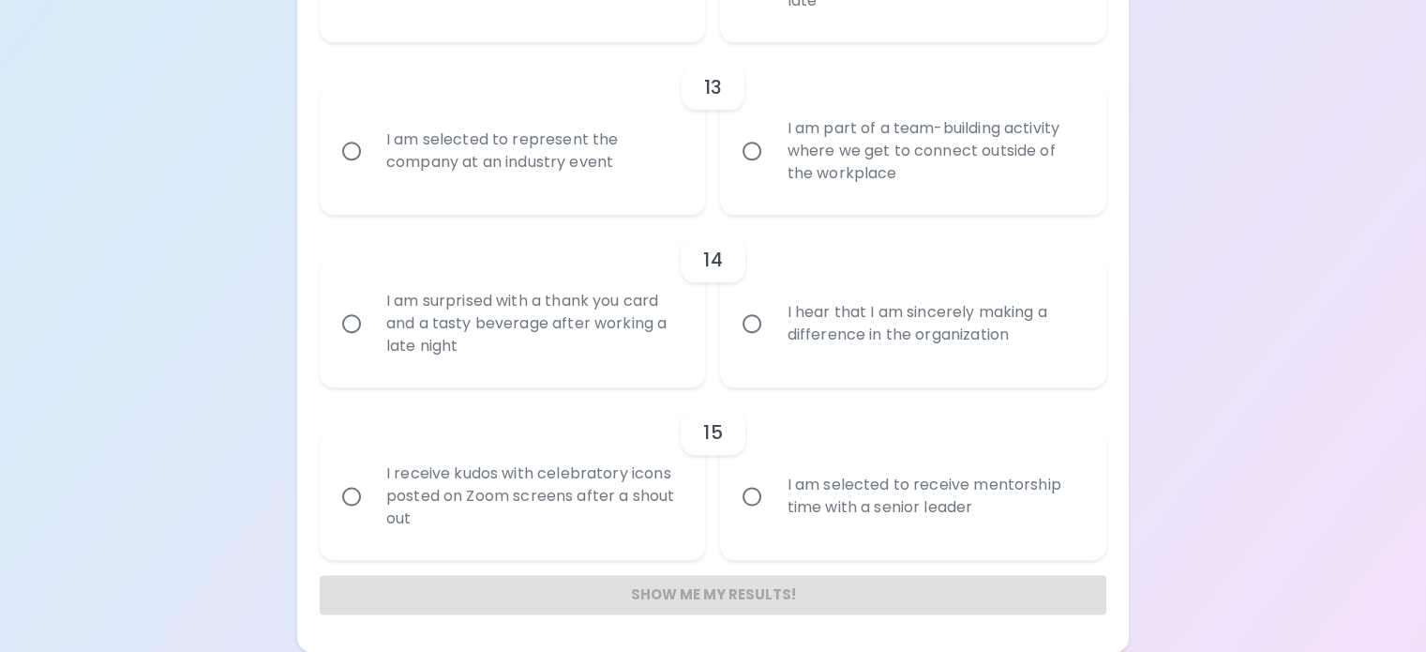
radio input "false"
radio input "true"
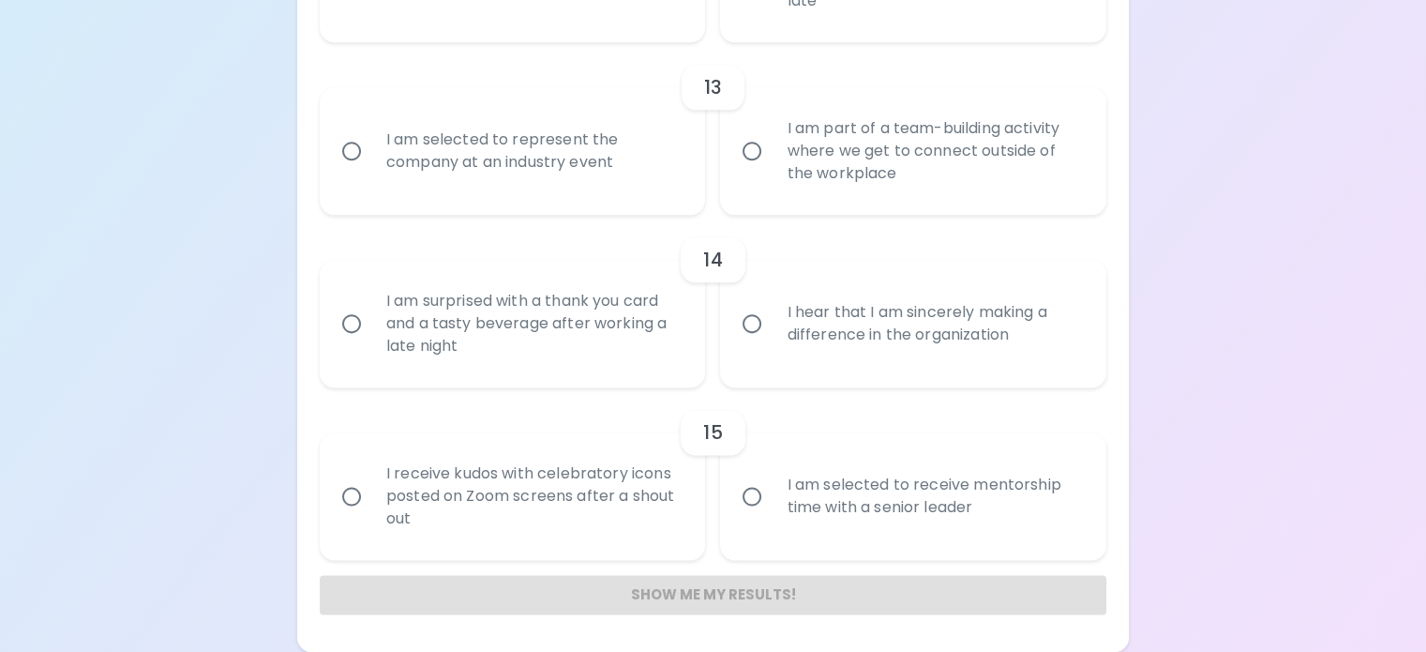
radio input "false"
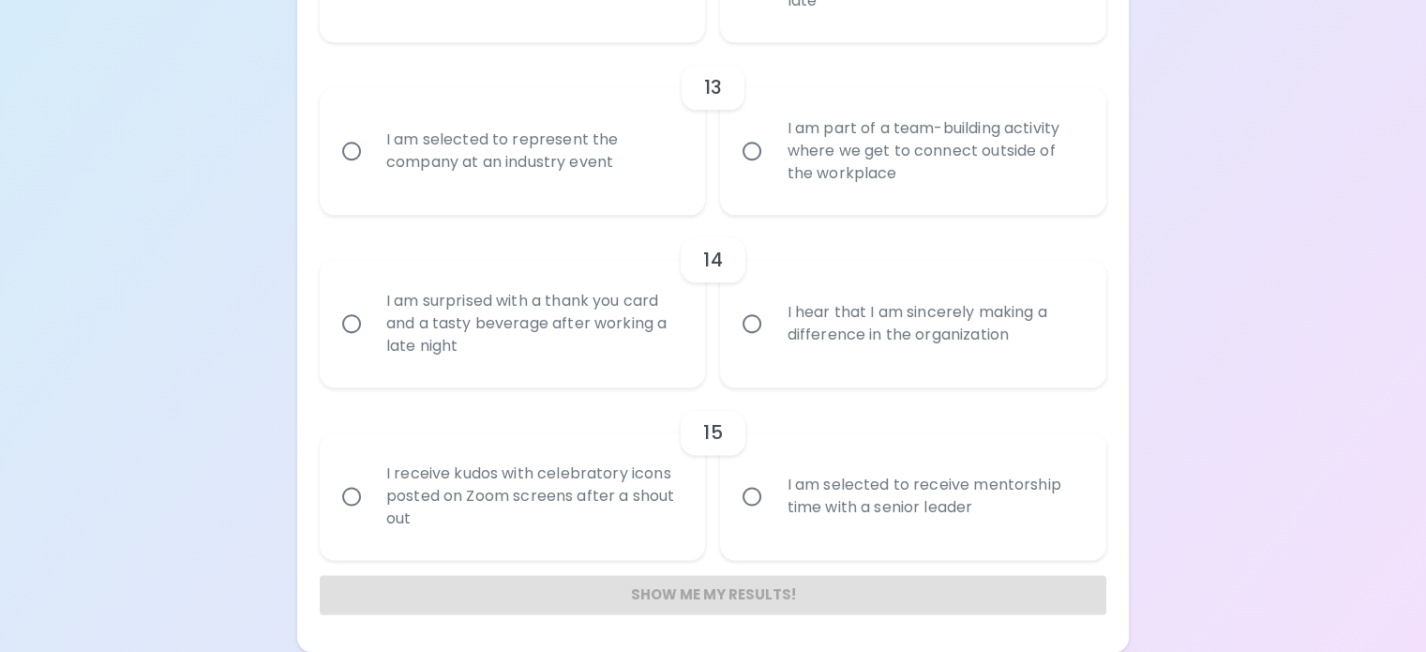
radio input "false"
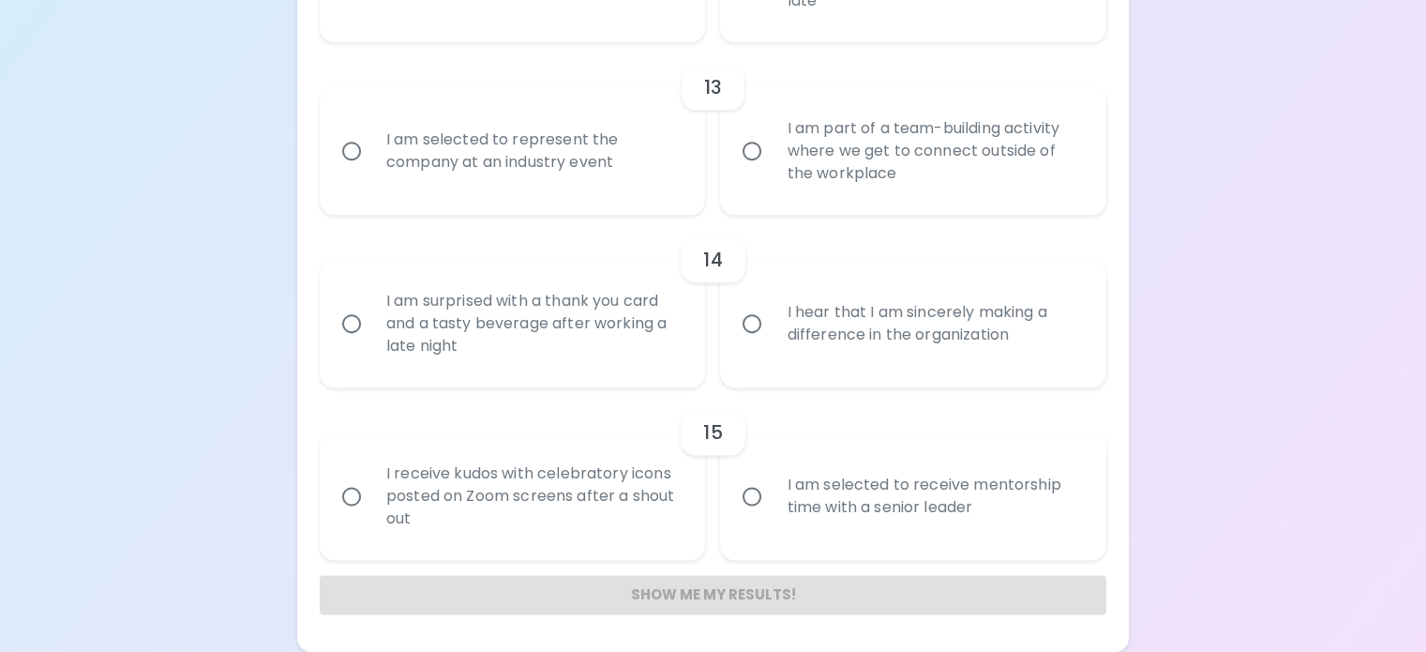
radio input "false"
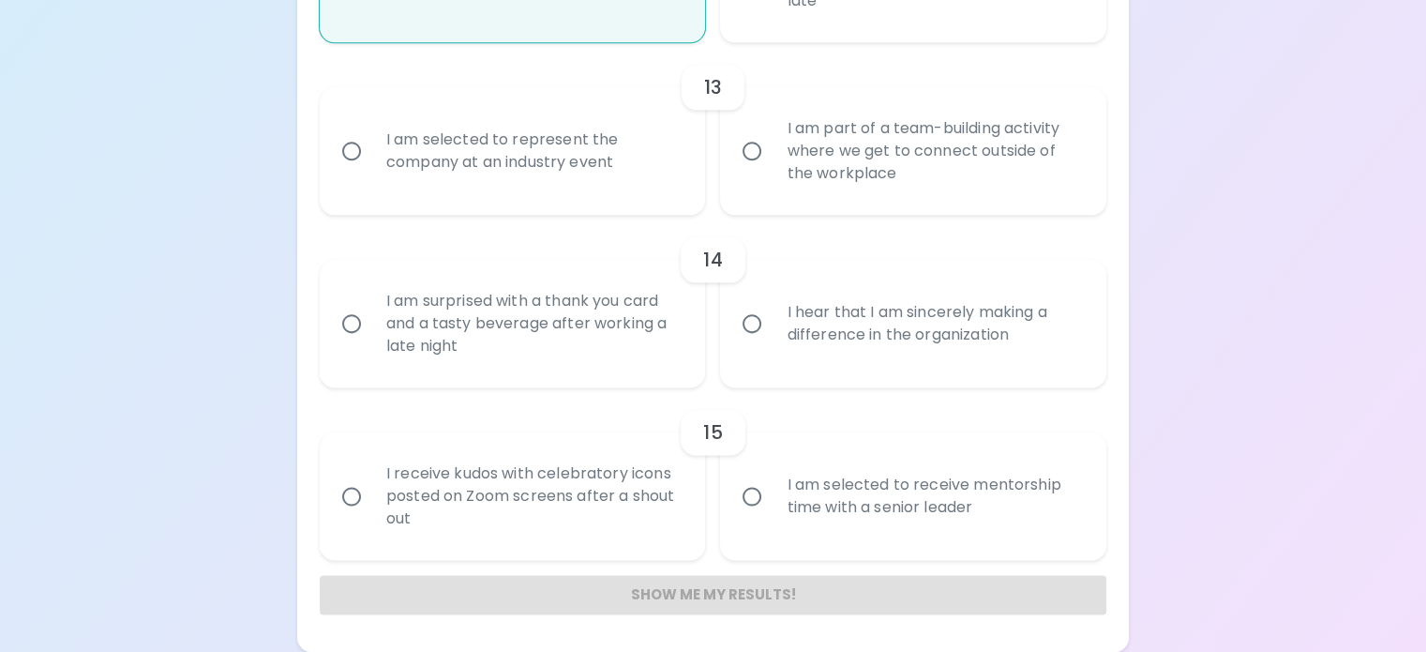
scroll to position [2743, 0]
radio input "true"
click at [821, 207] on div "I am part of a team-building activity where we get to connect outside of the wo…" at bounding box center [934, 151] width 324 height 113
click at [772, 171] on input "I am part of a team-building activity where we get to connect outside of the wo…" at bounding box center [751, 150] width 39 height 39
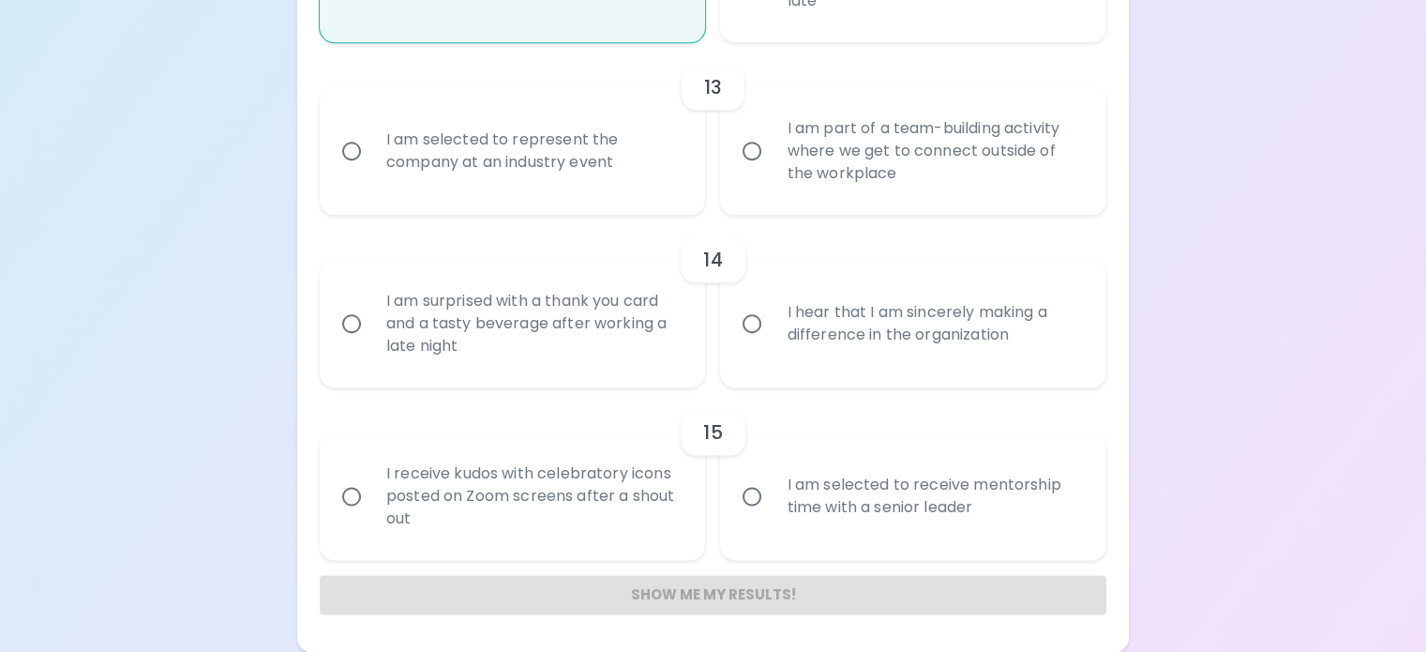
radio input "false"
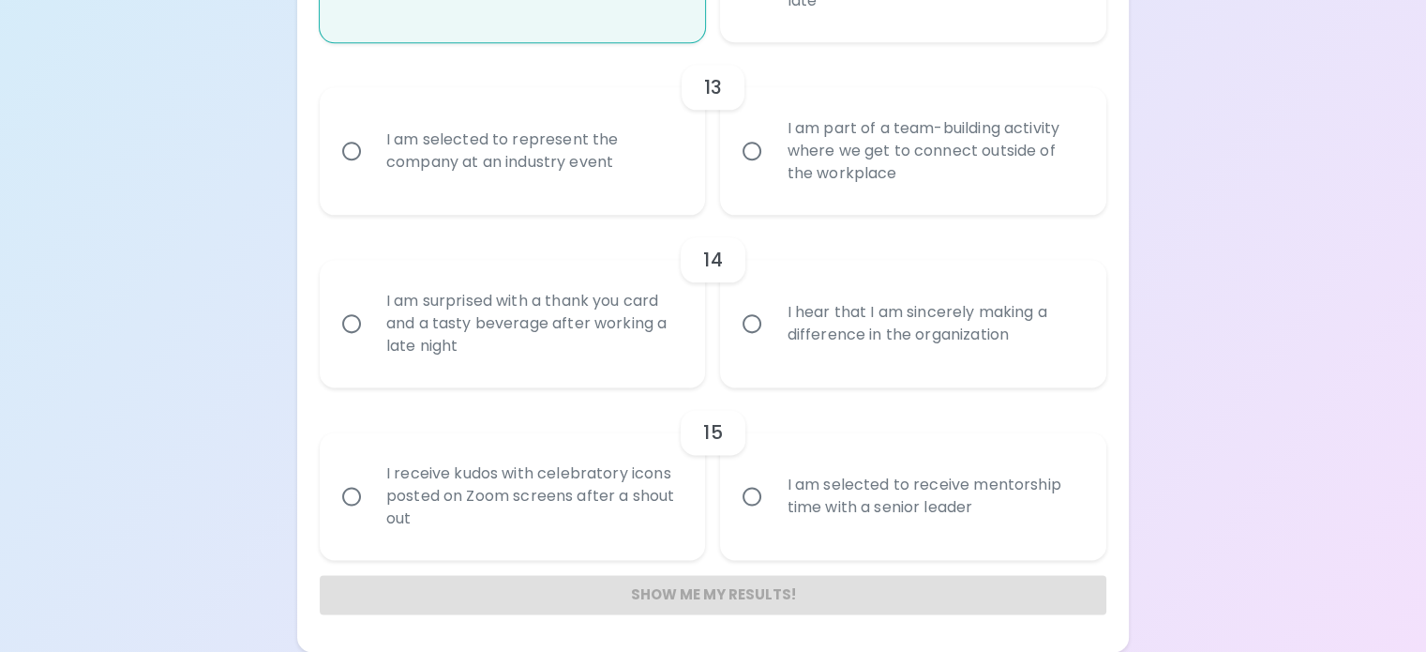
radio input "false"
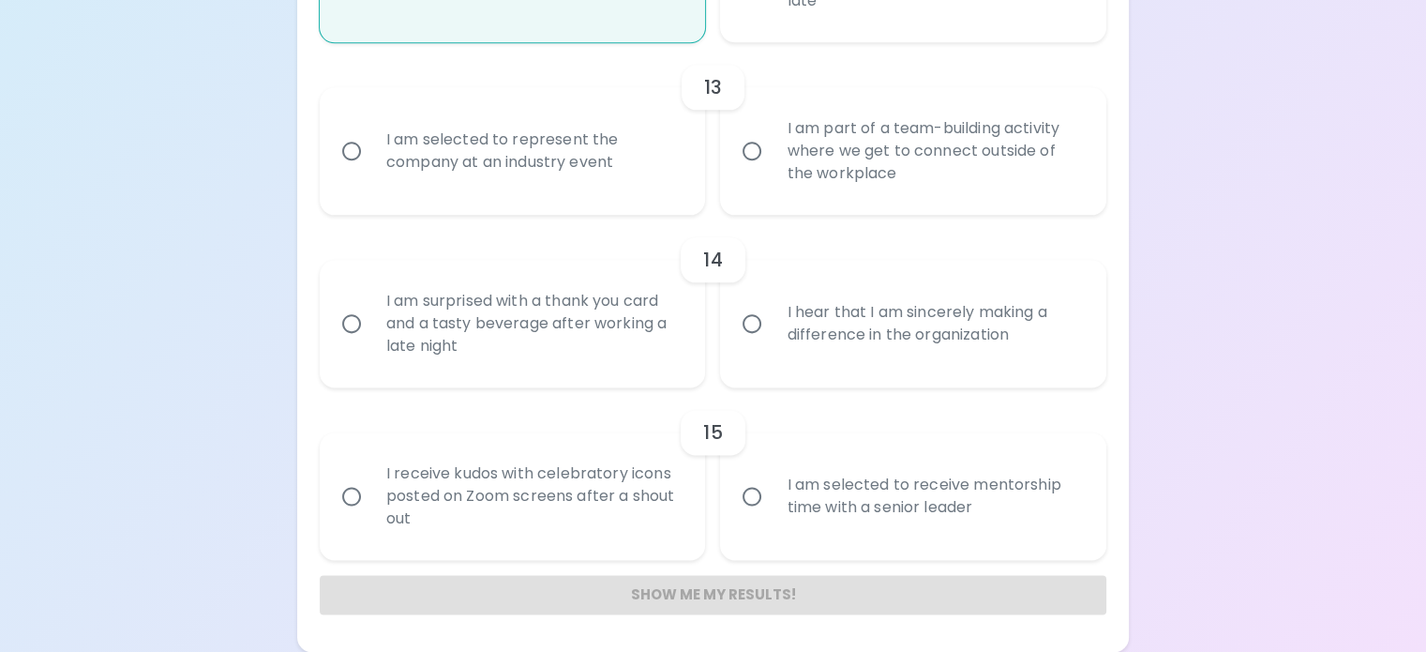
radio input "false"
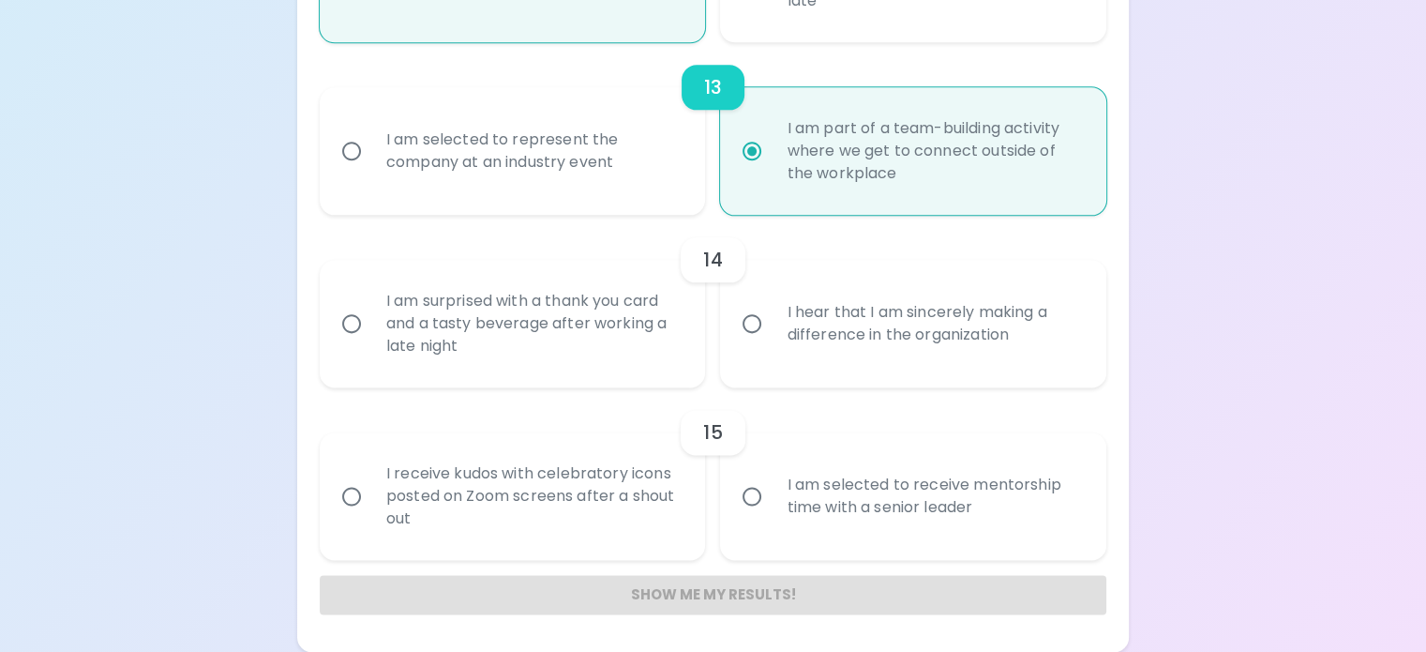
scroll to position [2893, 0]
radio input "true"
click at [791, 354] on div "I hear that I am sincerely making a difference in the organization" at bounding box center [934, 323] width 324 height 90
click at [772, 343] on input "I hear that I am sincerely making a difference in the organization" at bounding box center [751, 323] width 39 height 39
radio input "false"
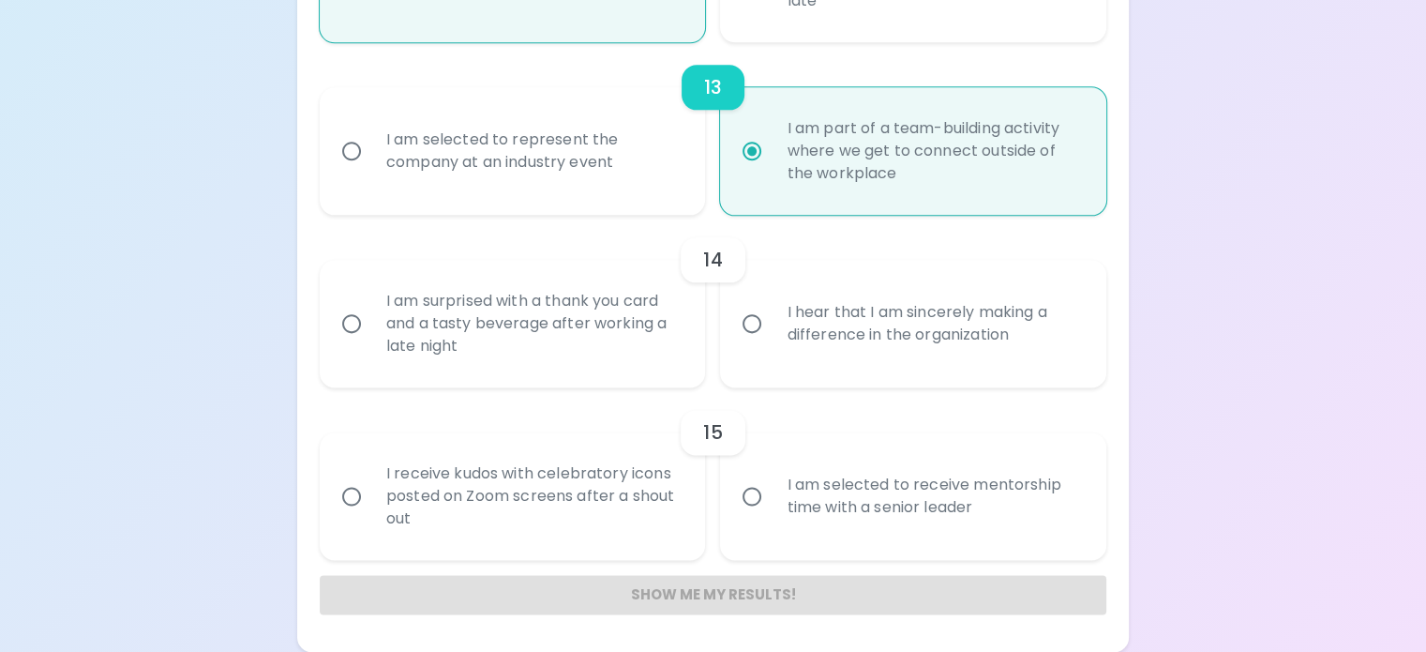
radio input "false"
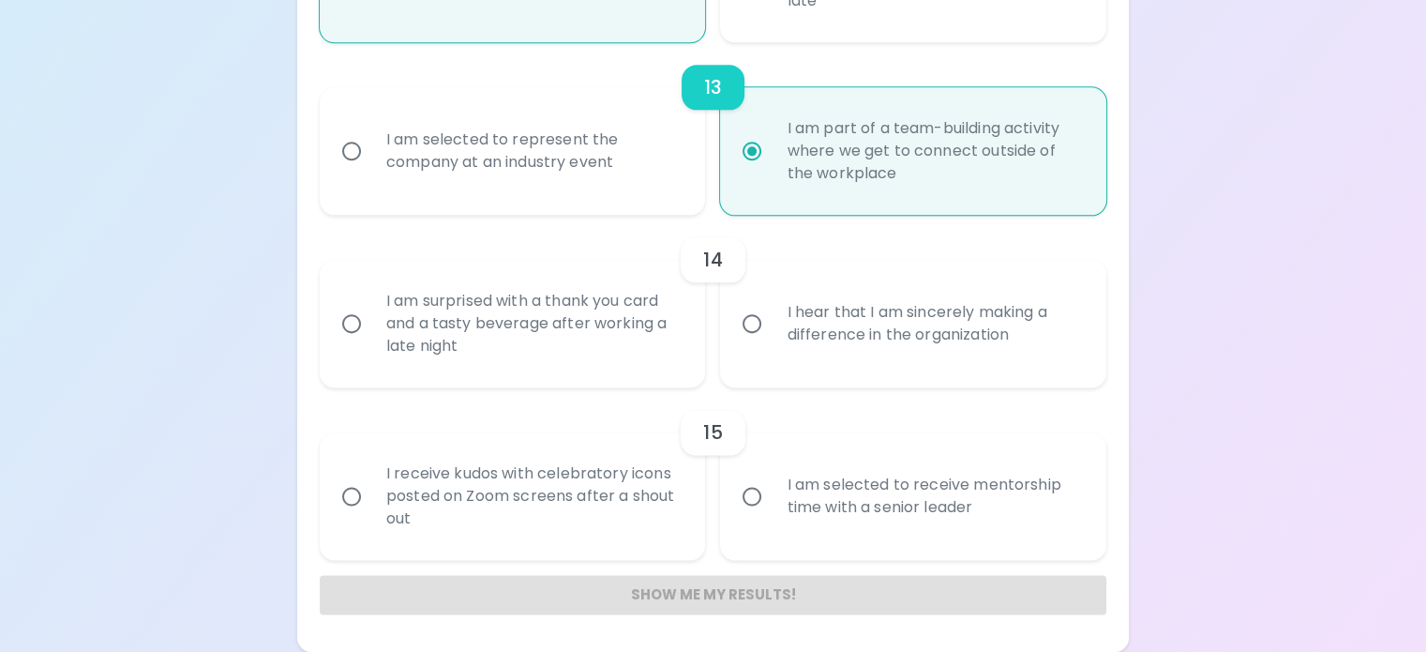
radio input "false"
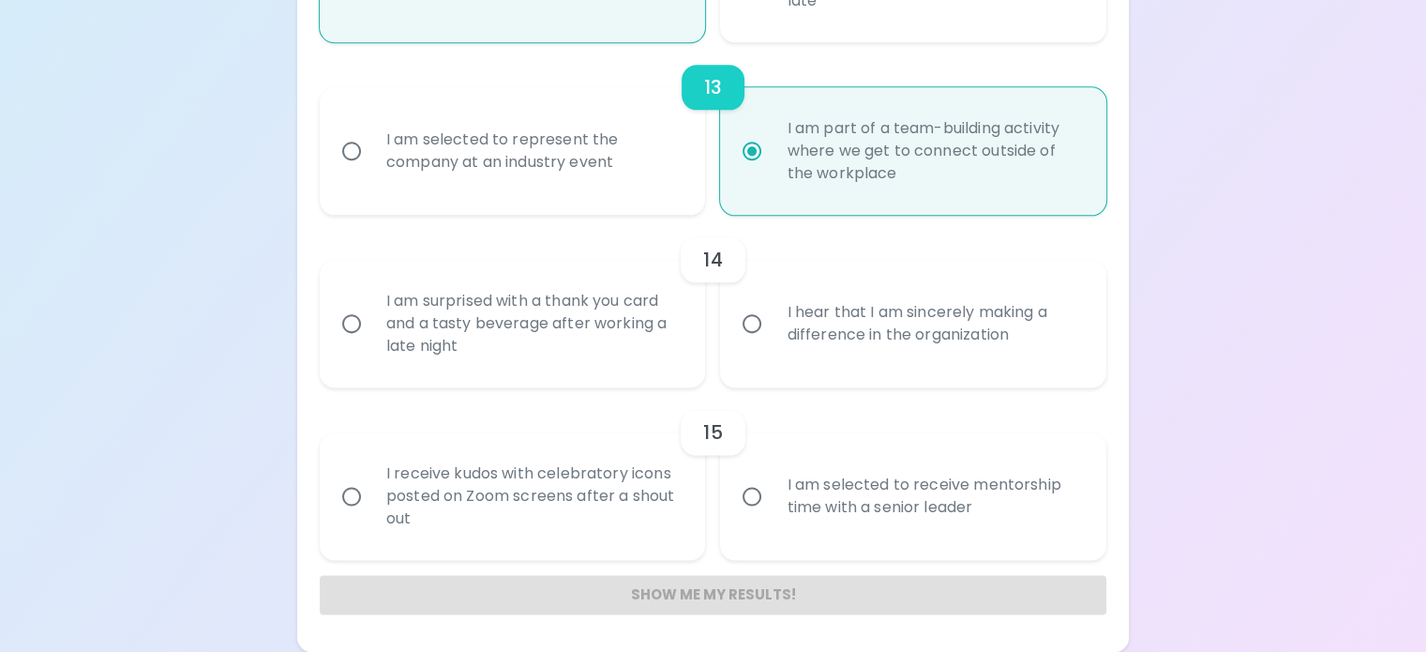
radio input "false"
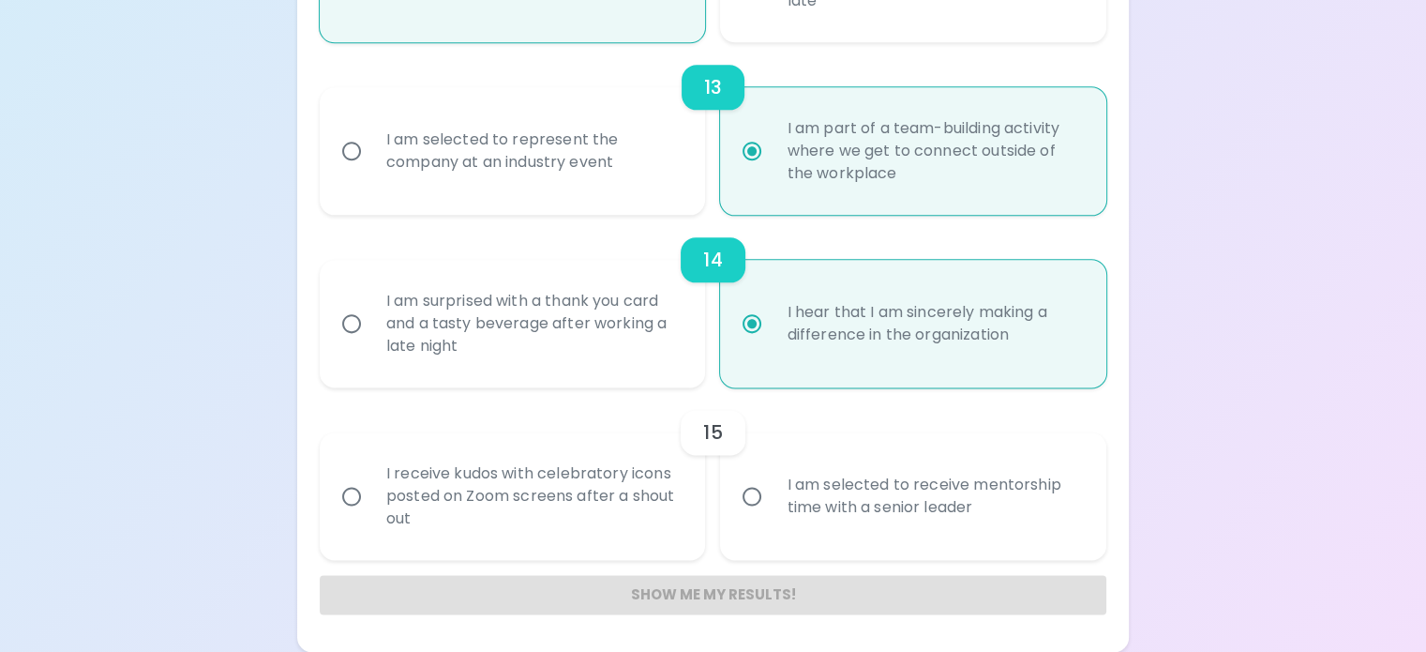
scroll to position [2942, 0]
radio input "true"
click at [930, 465] on div "I am selected to receive mentorship time with a senior leader" at bounding box center [934, 496] width 324 height 90
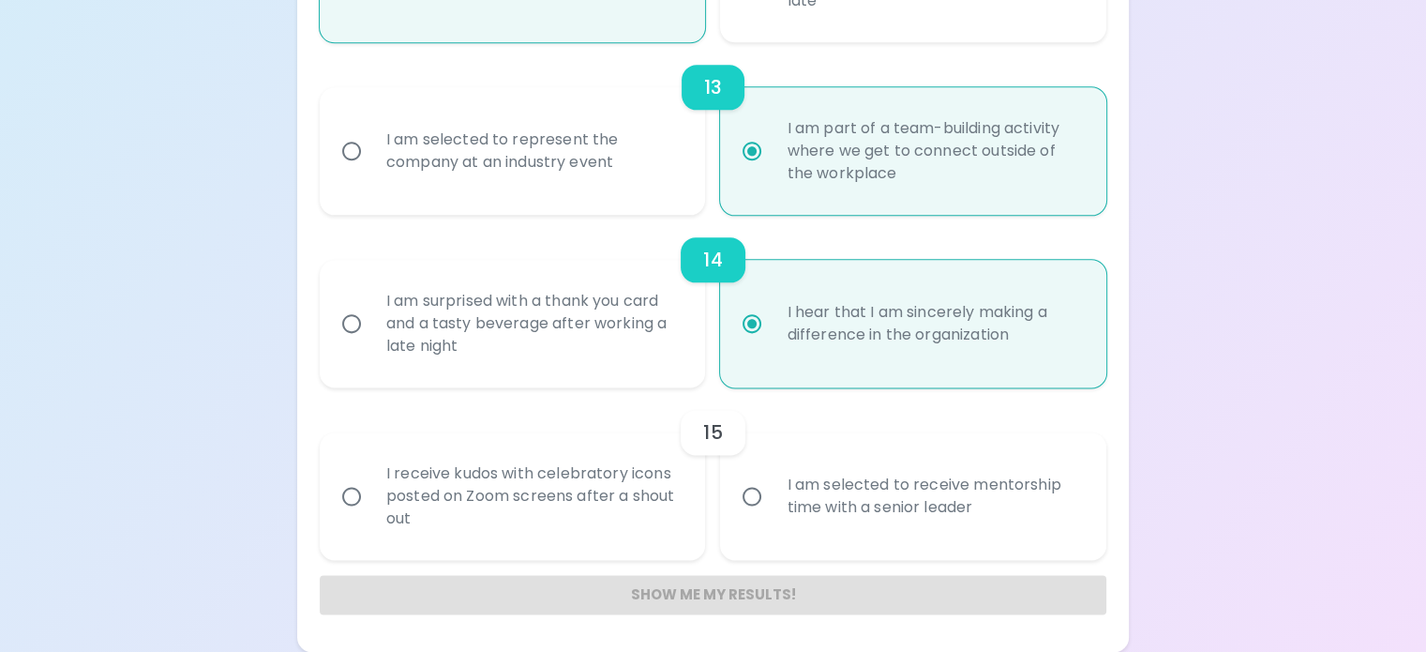
click at [772, 476] on input "I am selected to receive mentorship time with a senior leader" at bounding box center [751, 495] width 39 height 39
radio input "false"
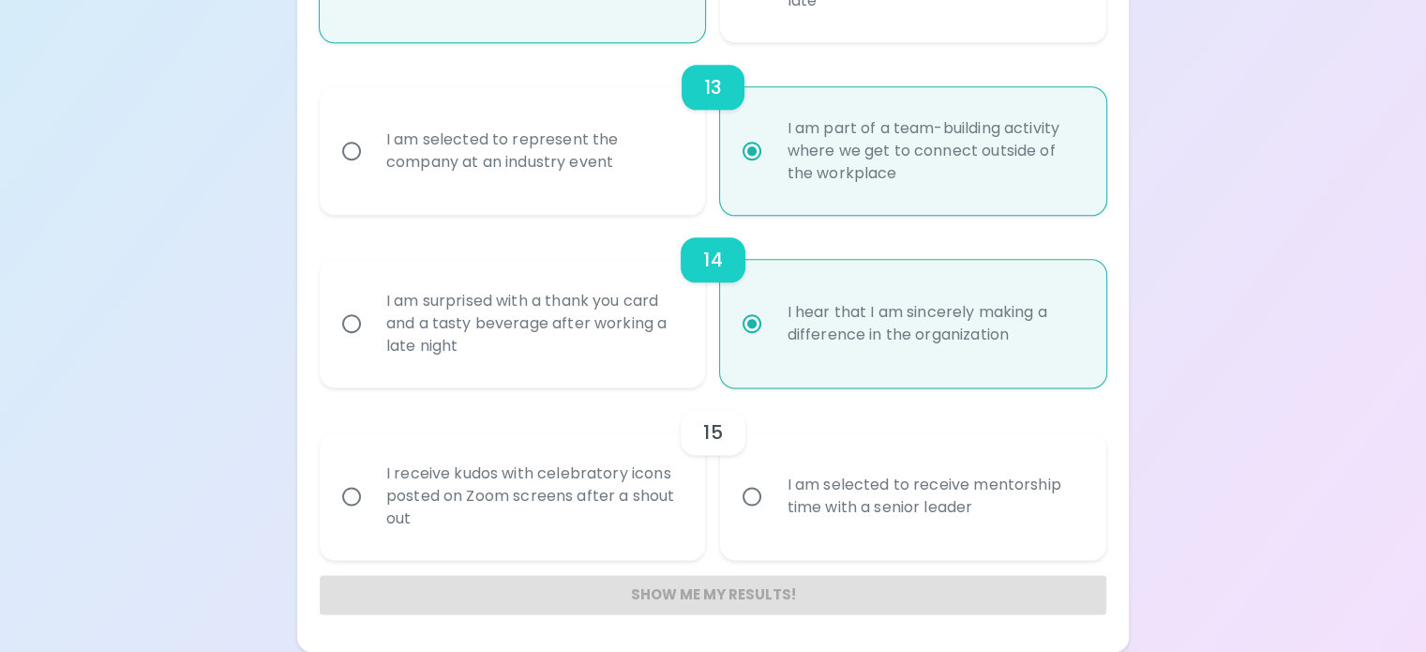
radio input "false"
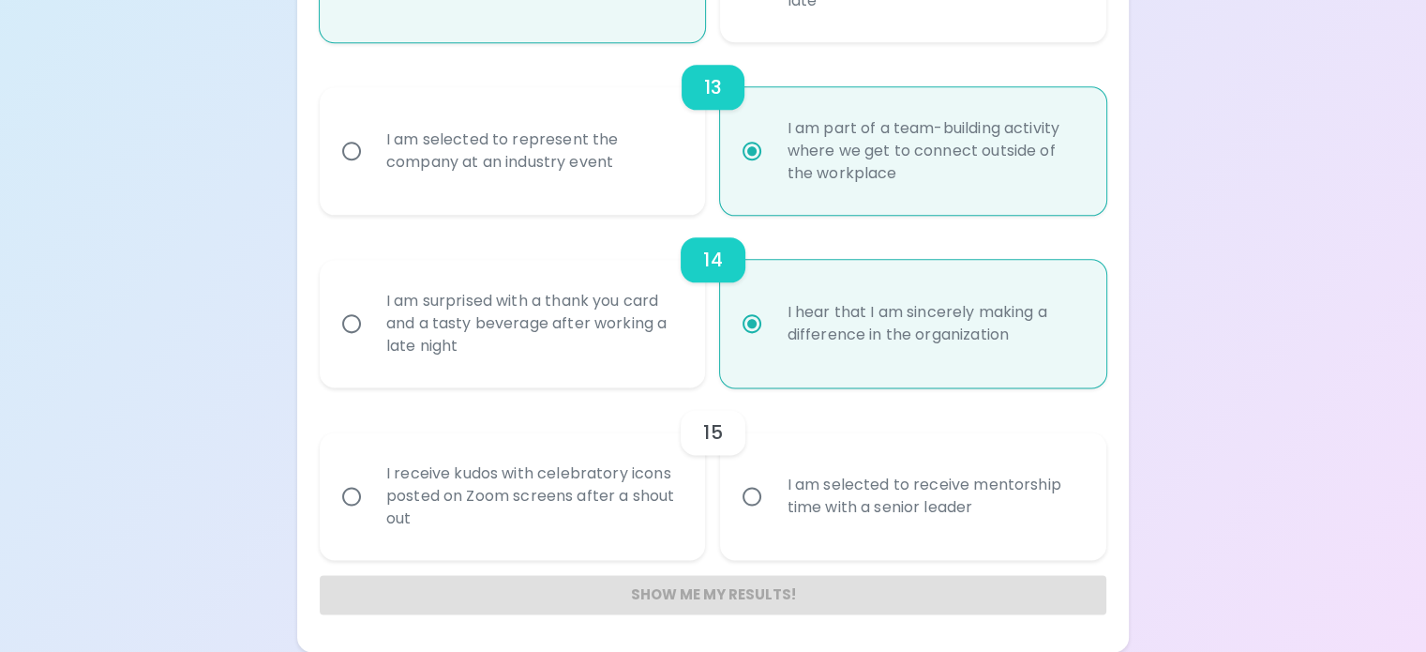
radio input "false"
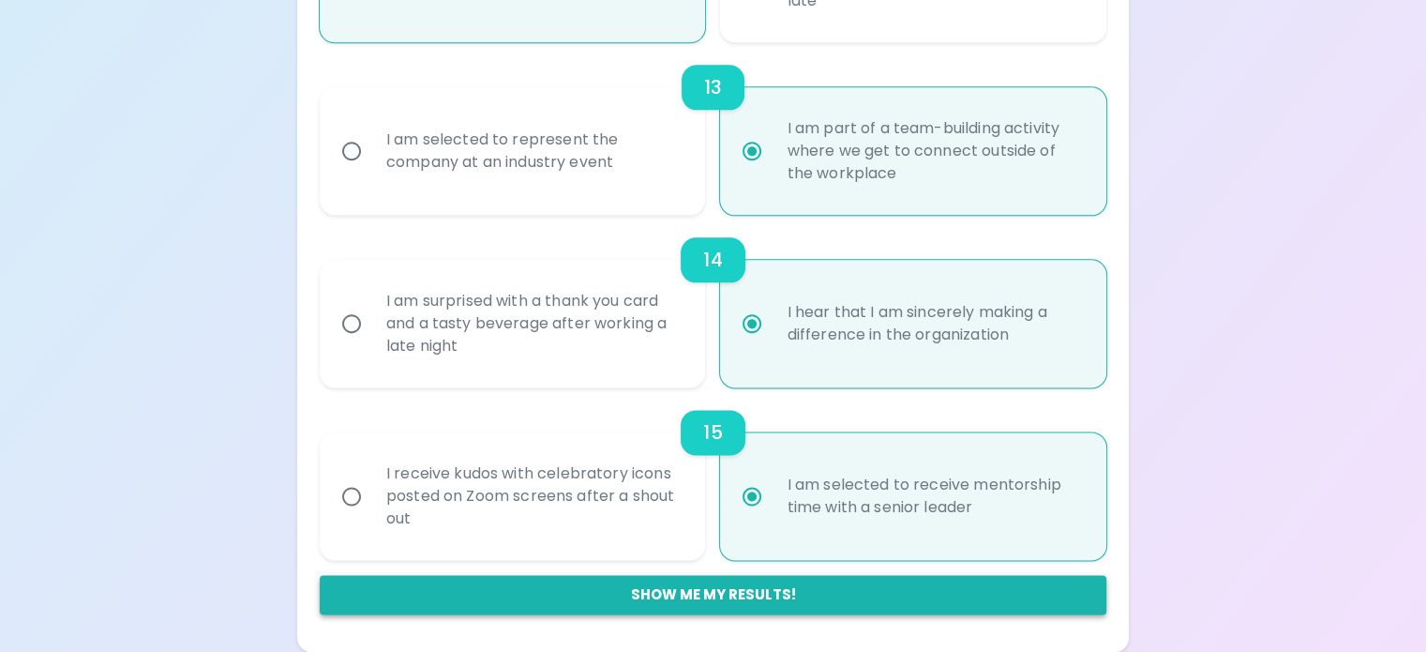
radio input "true"
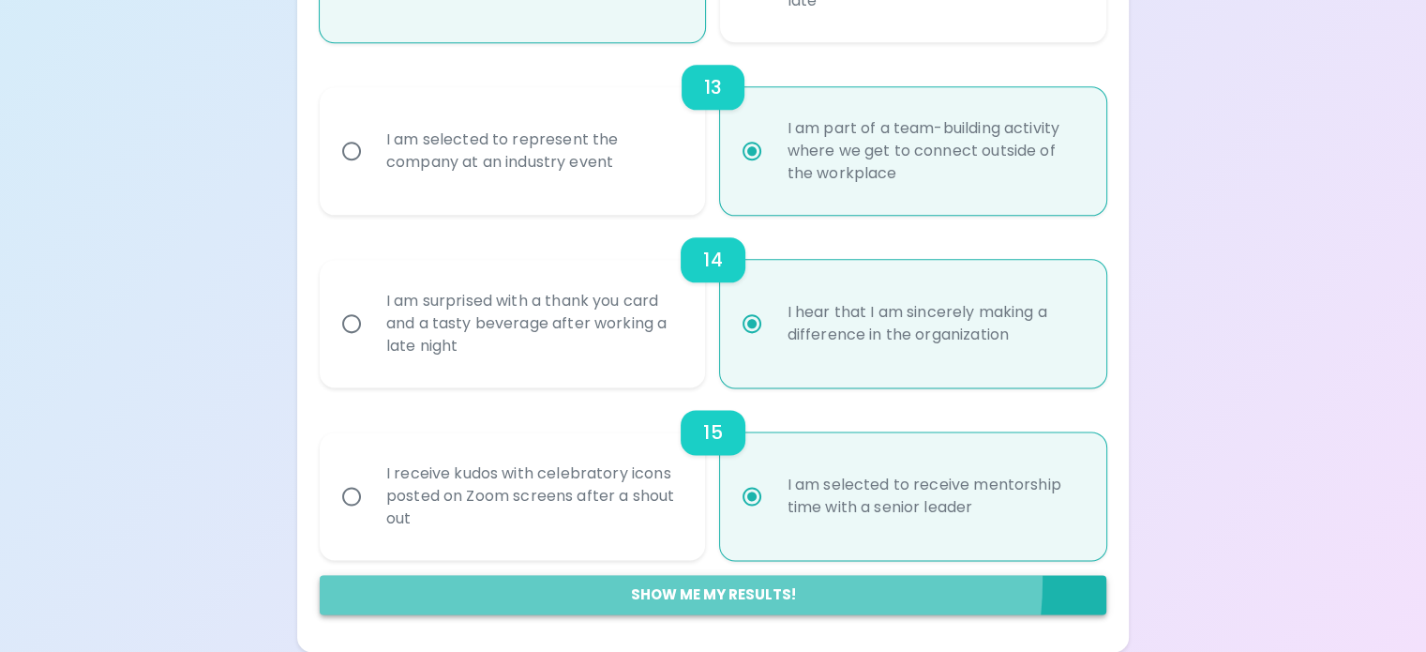
click at [799, 579] on button "Show me my results!" at bounding box center [713, 594] width 787 height 39
radio input "false"
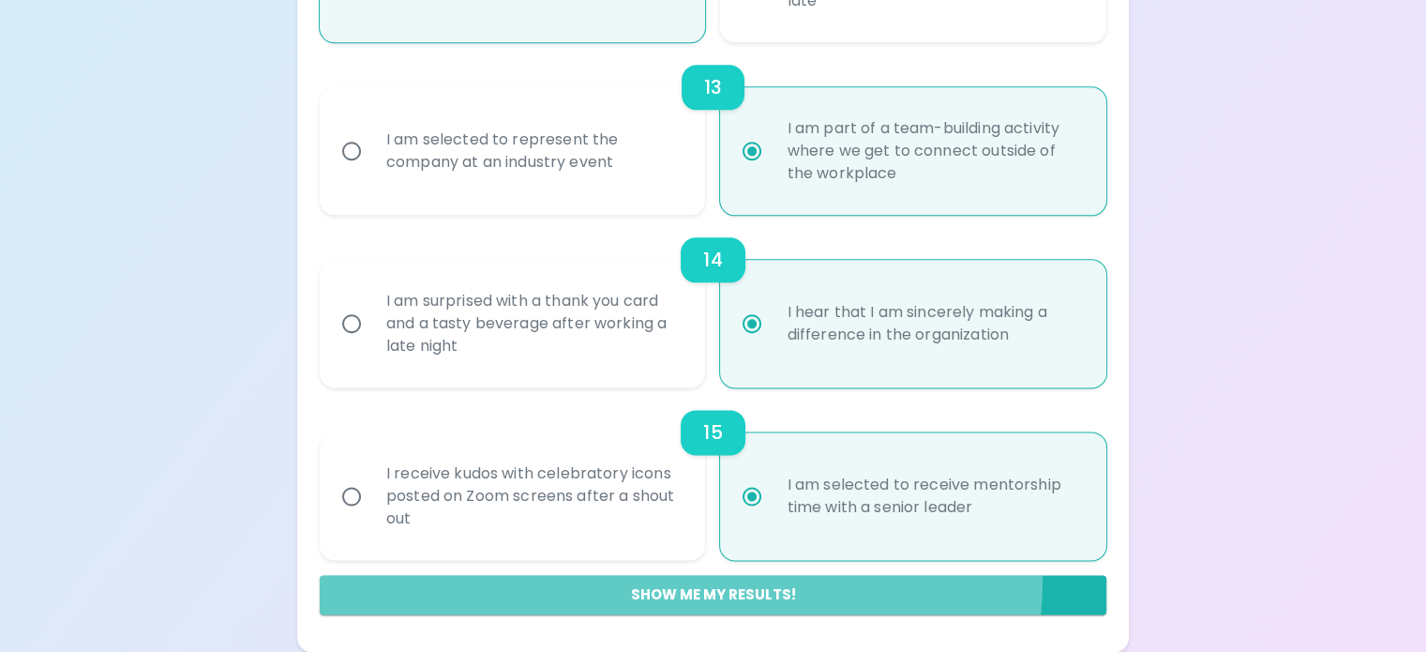
radio input "false"
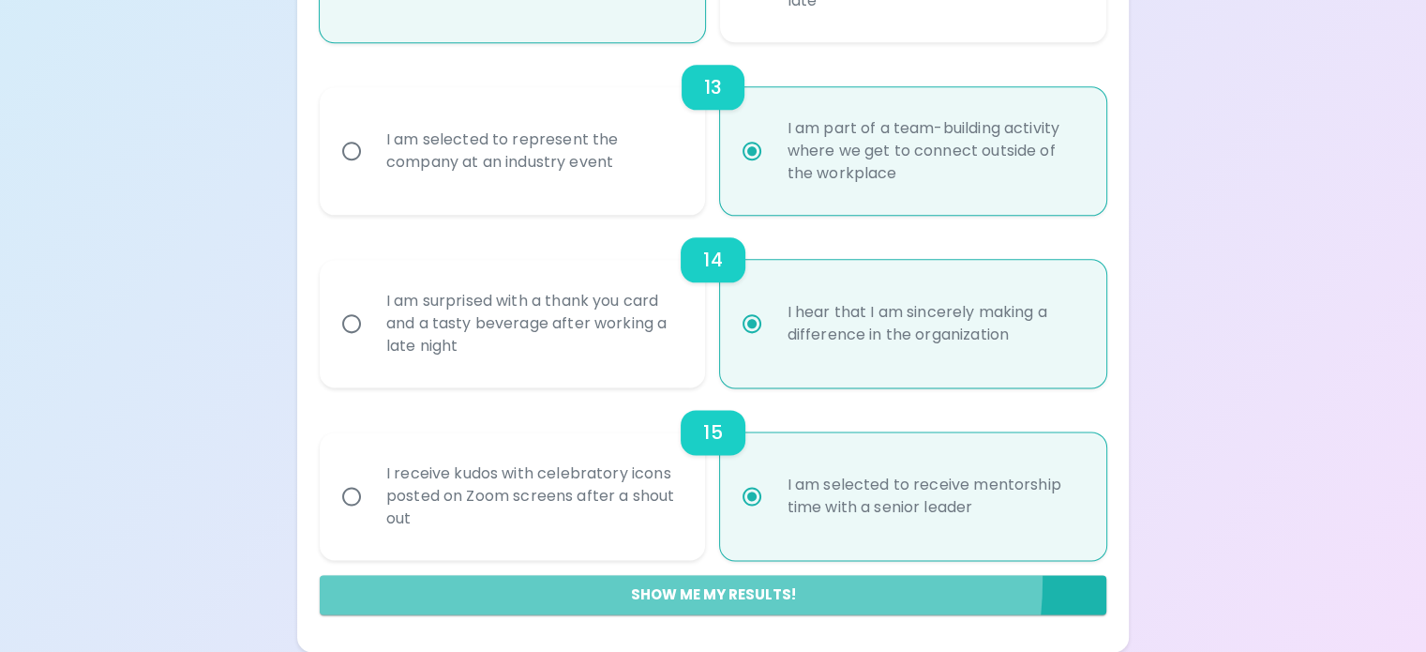
radio input "false"
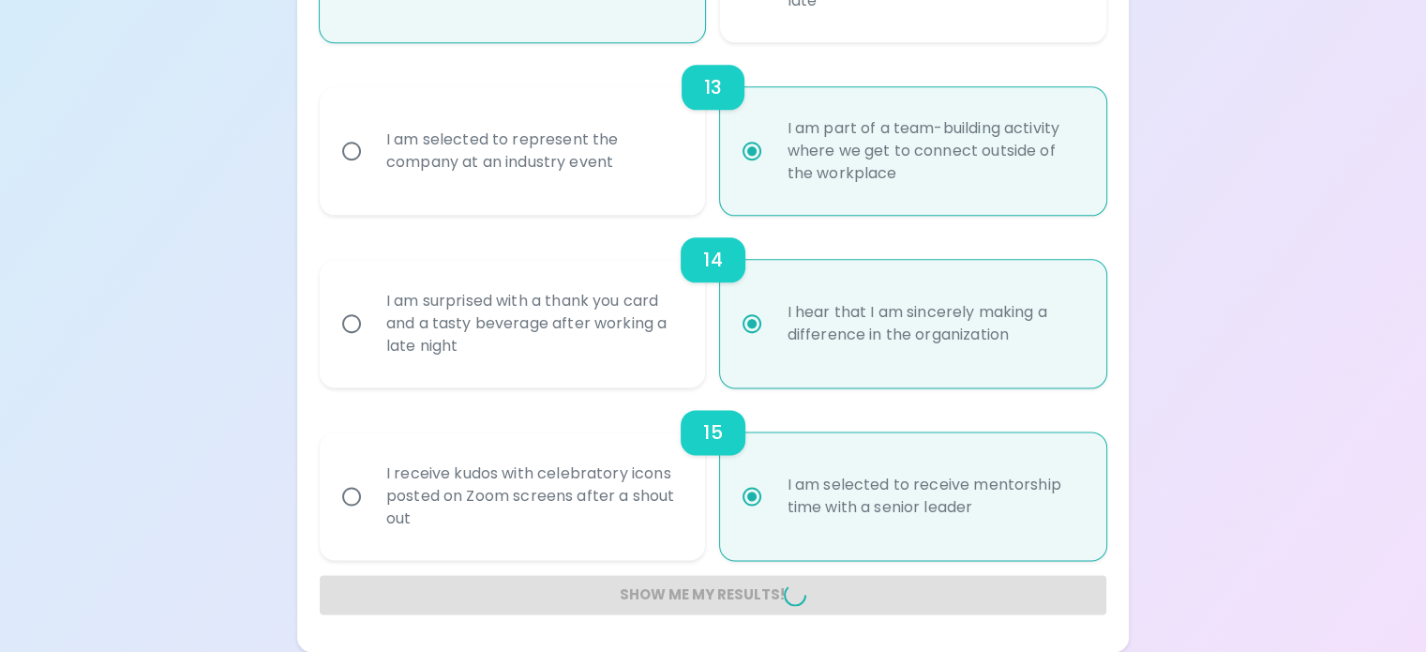
radio input "false"
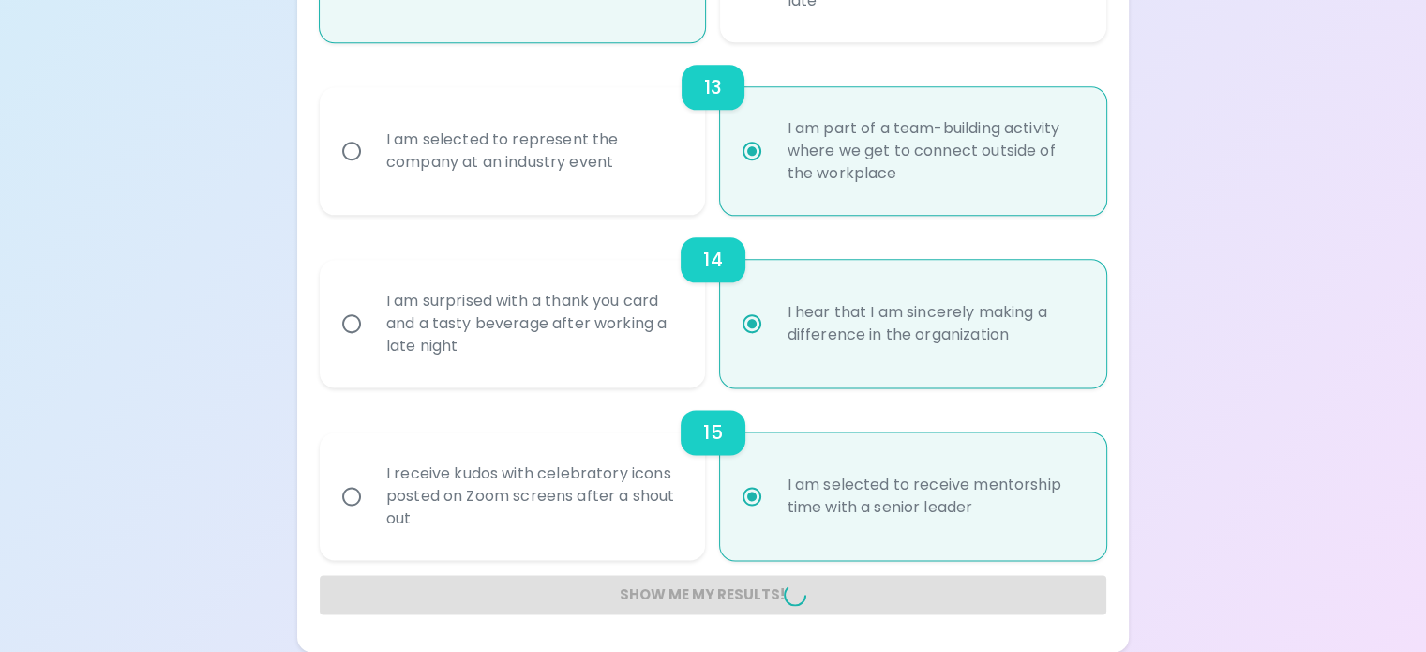
radio input "false"
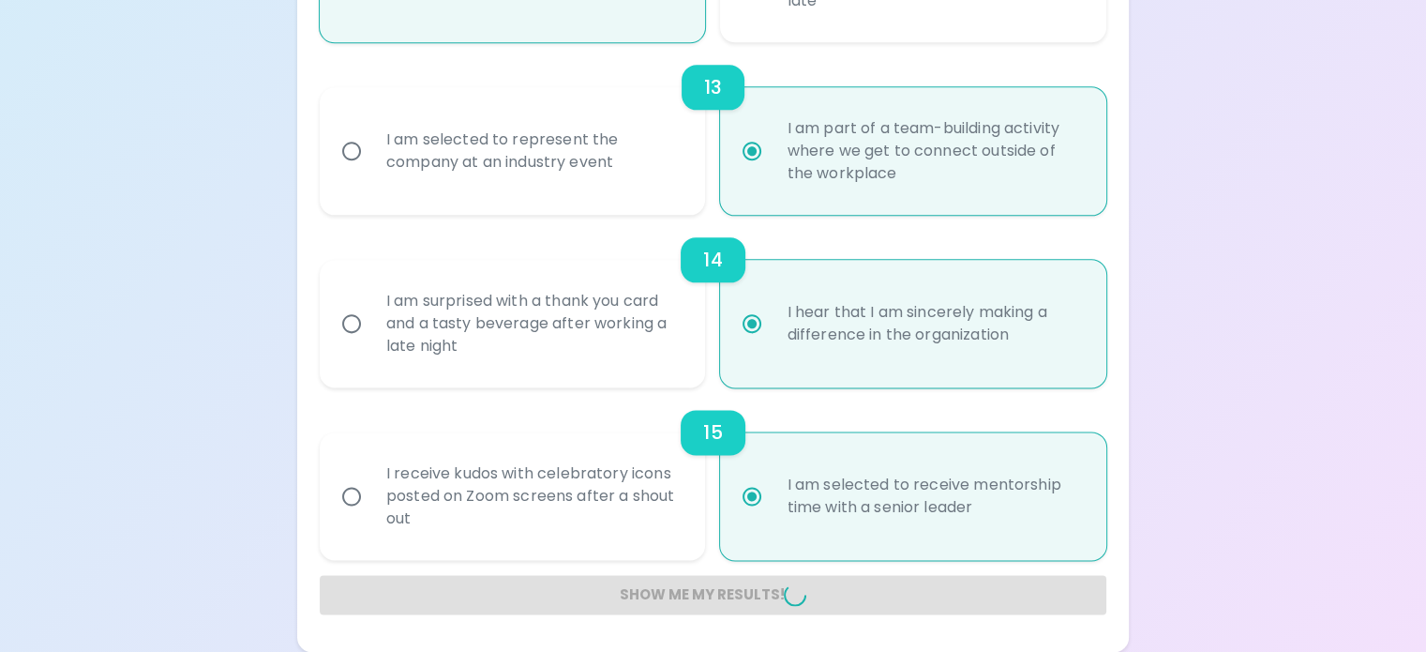
radio input "false"
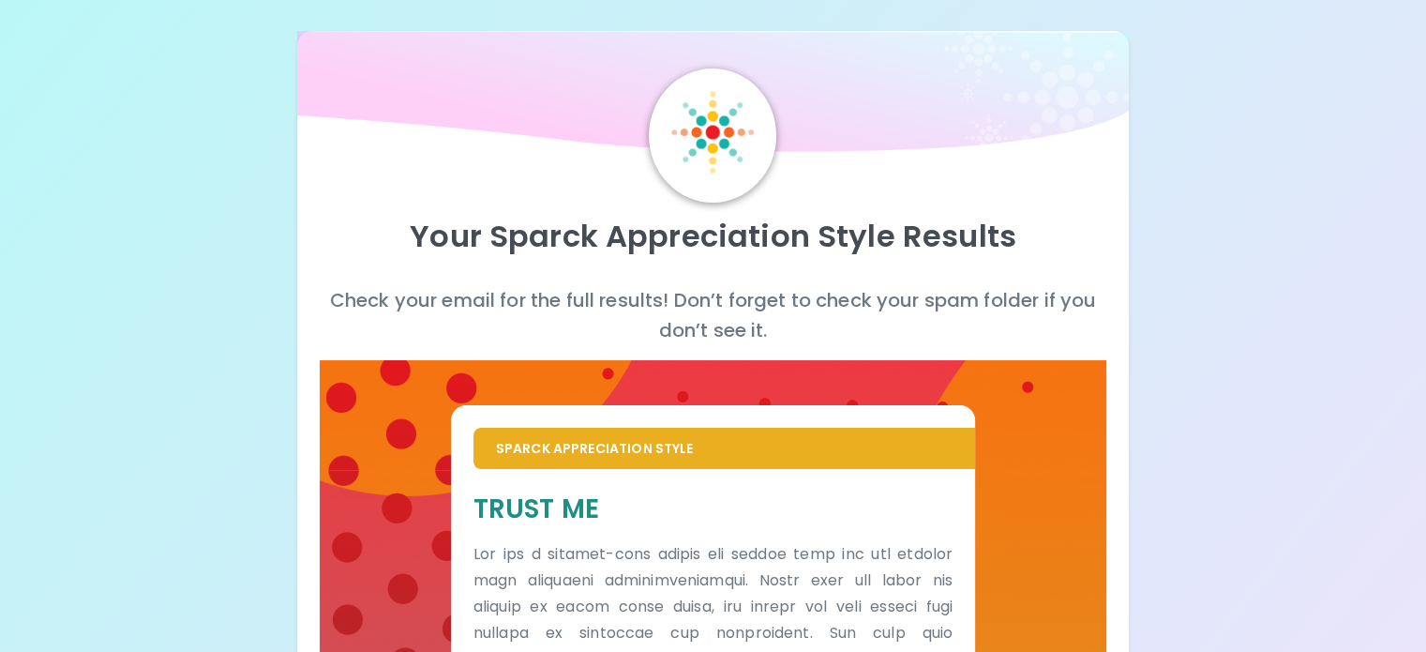
scroll to position [0, 0]
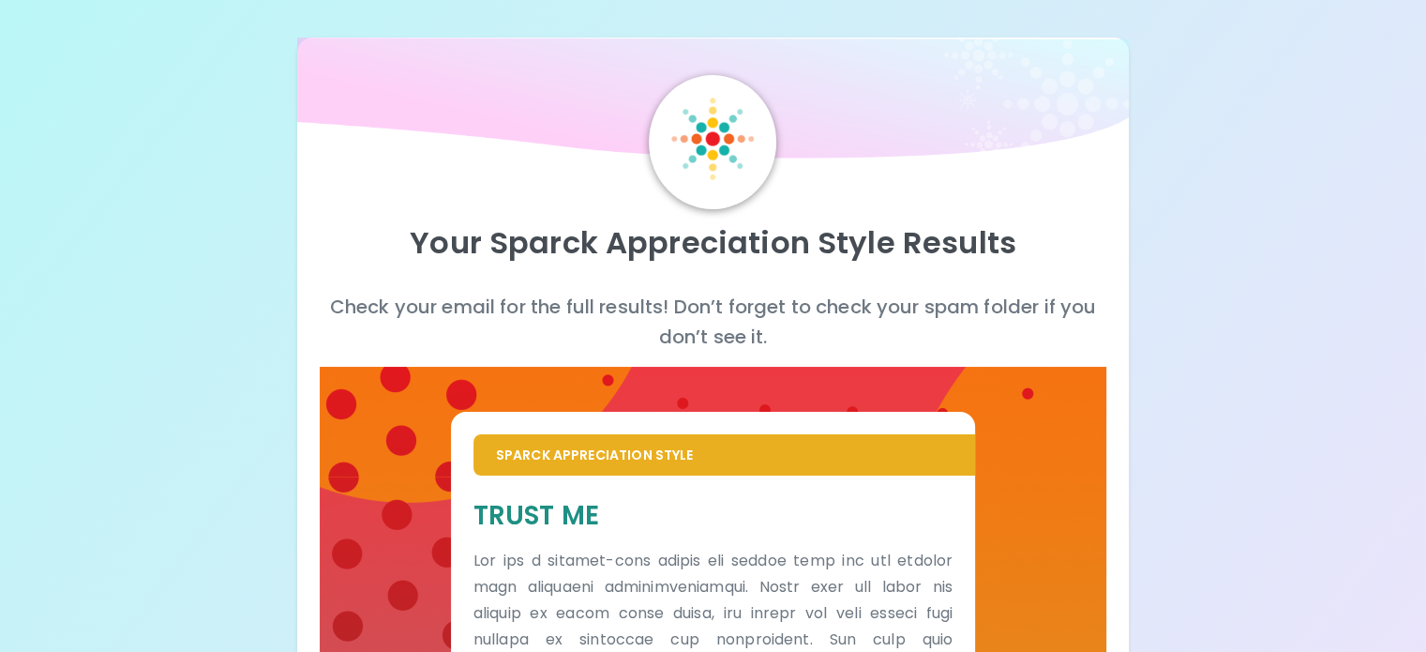
drag, startPoint x: 1249, startPoint y: 360, endPoint x: 1204, endPoint y: 329, distance: 54.6
click at [1236, 352] on div "Your Sparck Appreciation Style Results Check your email for the full results! D…" at bounding box center [713, 564] width 1426 height 1129
click at [1280, 211] on div "Your Sparck Appreciation Style Results Check your email for the full results! D…" at bounding box center [713, 564] width 1426 height 1129
